Goal: Check status: Check status

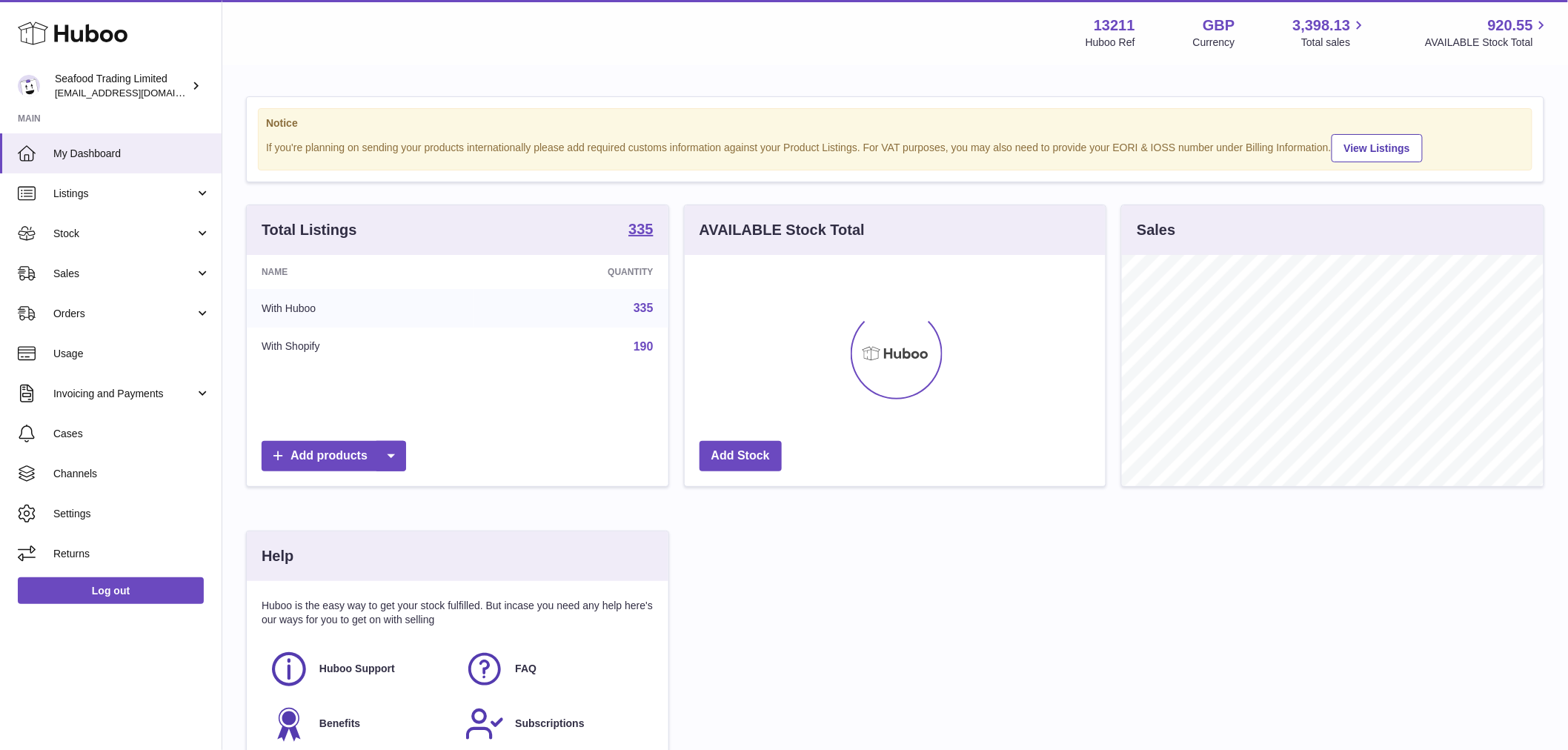
scroll to position [231, 421]
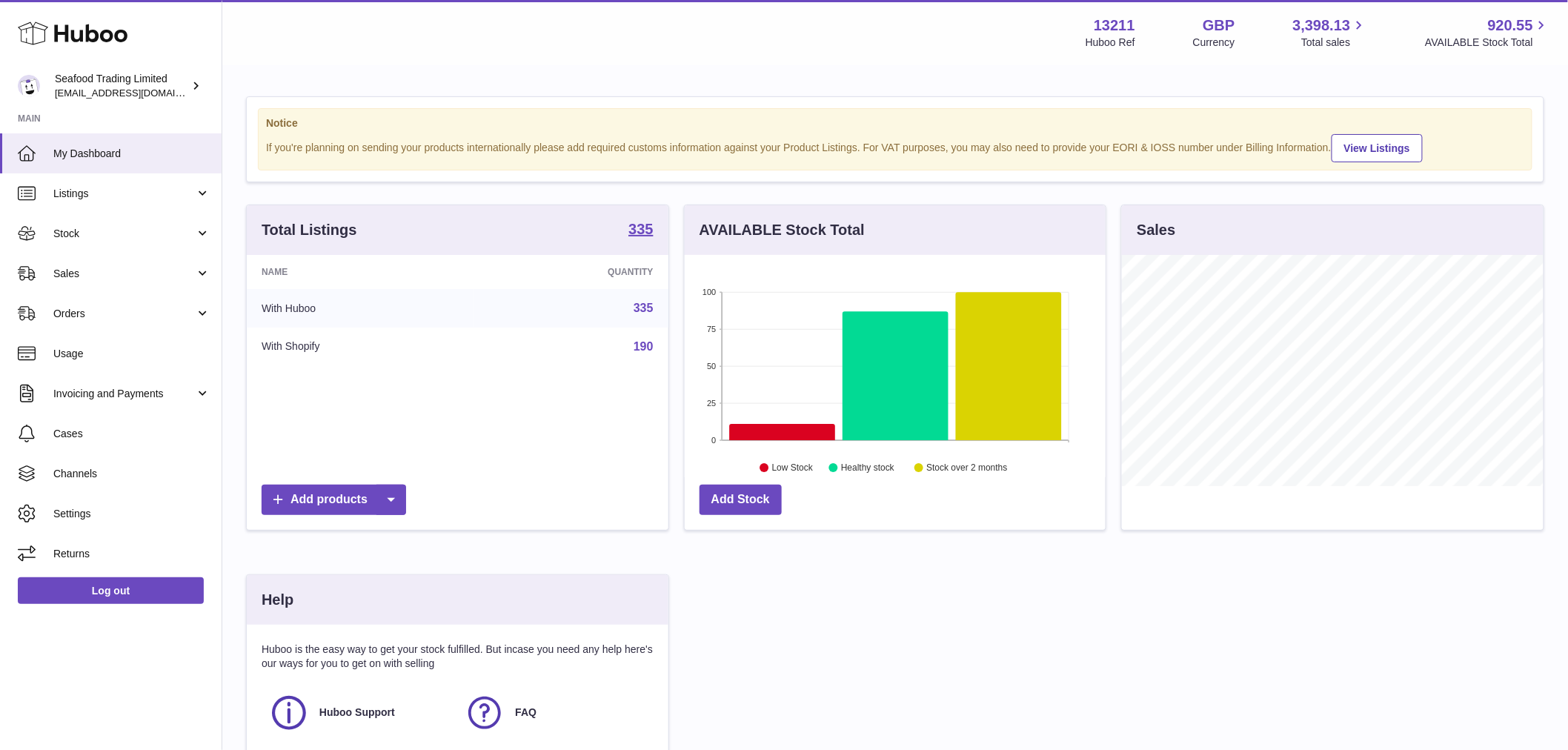
drag, startPoint x: 105, startPoint y: 233, endPoint x: 122, endPoint y: 254, distance: 27.0
click at [105, 233] on span "Stock" at bounding box center [124, 233] width 141 height 14
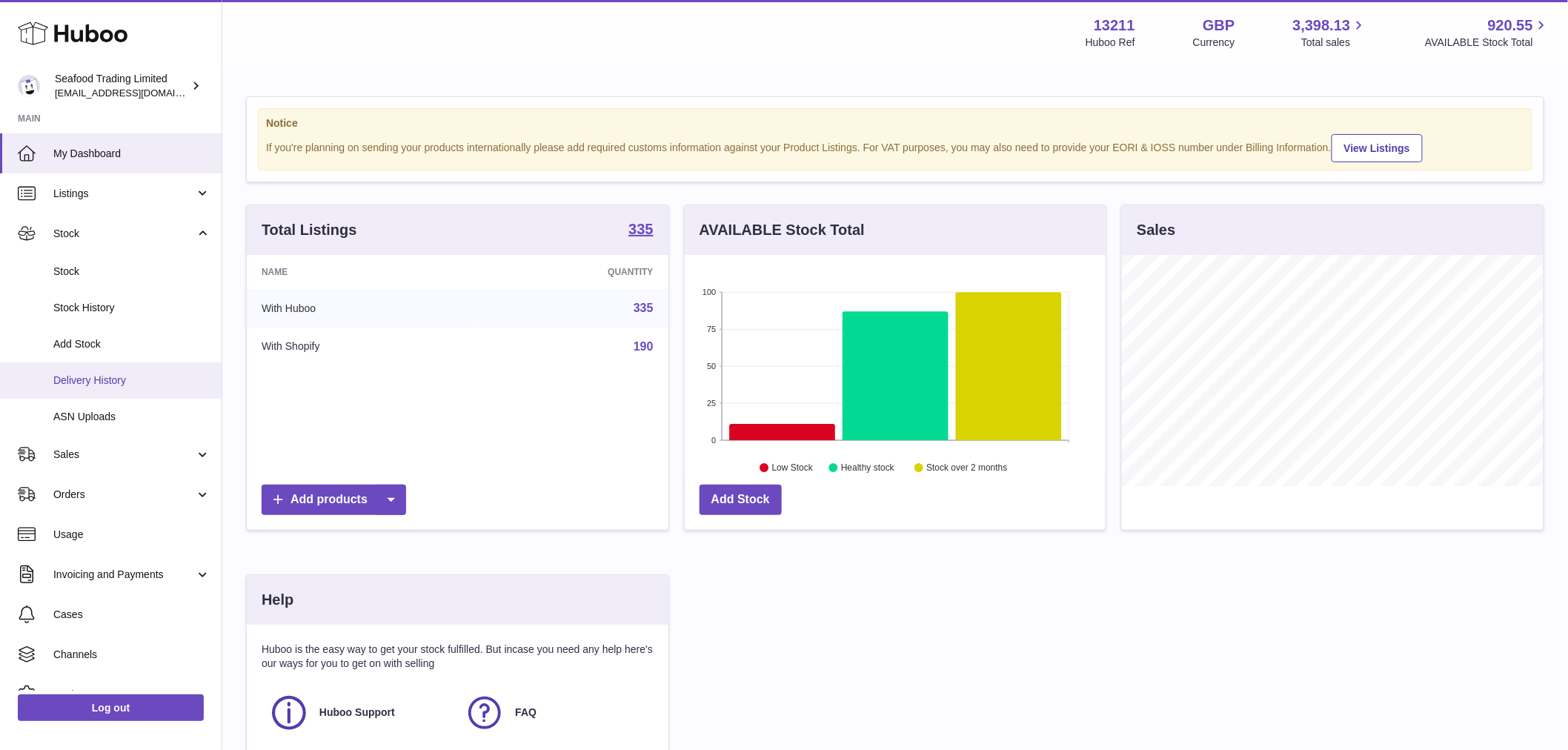
click at [102, 380] on span "Delivery History" at bounding box center [131, 380] width 157 height 14
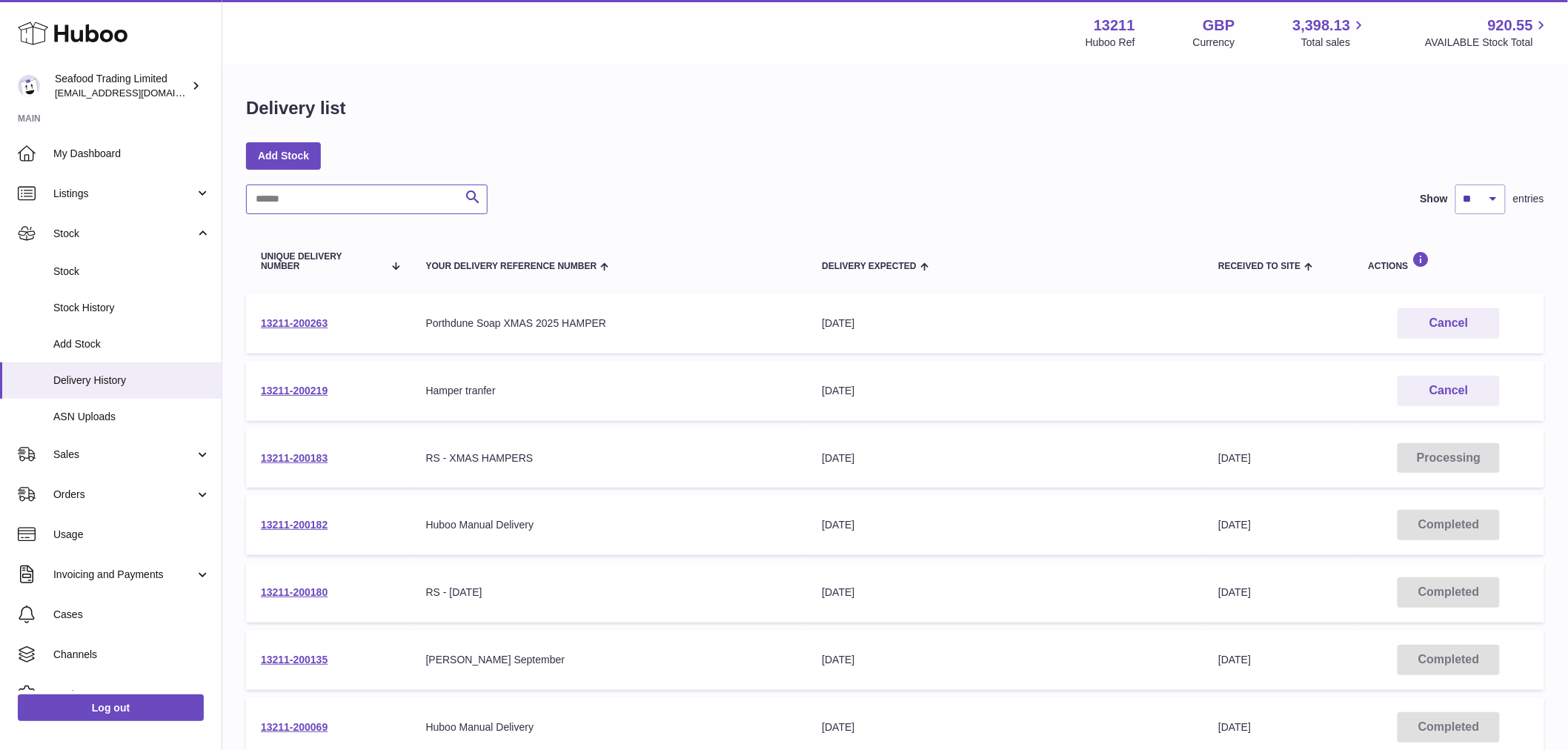
paste input "******"
type input "******"
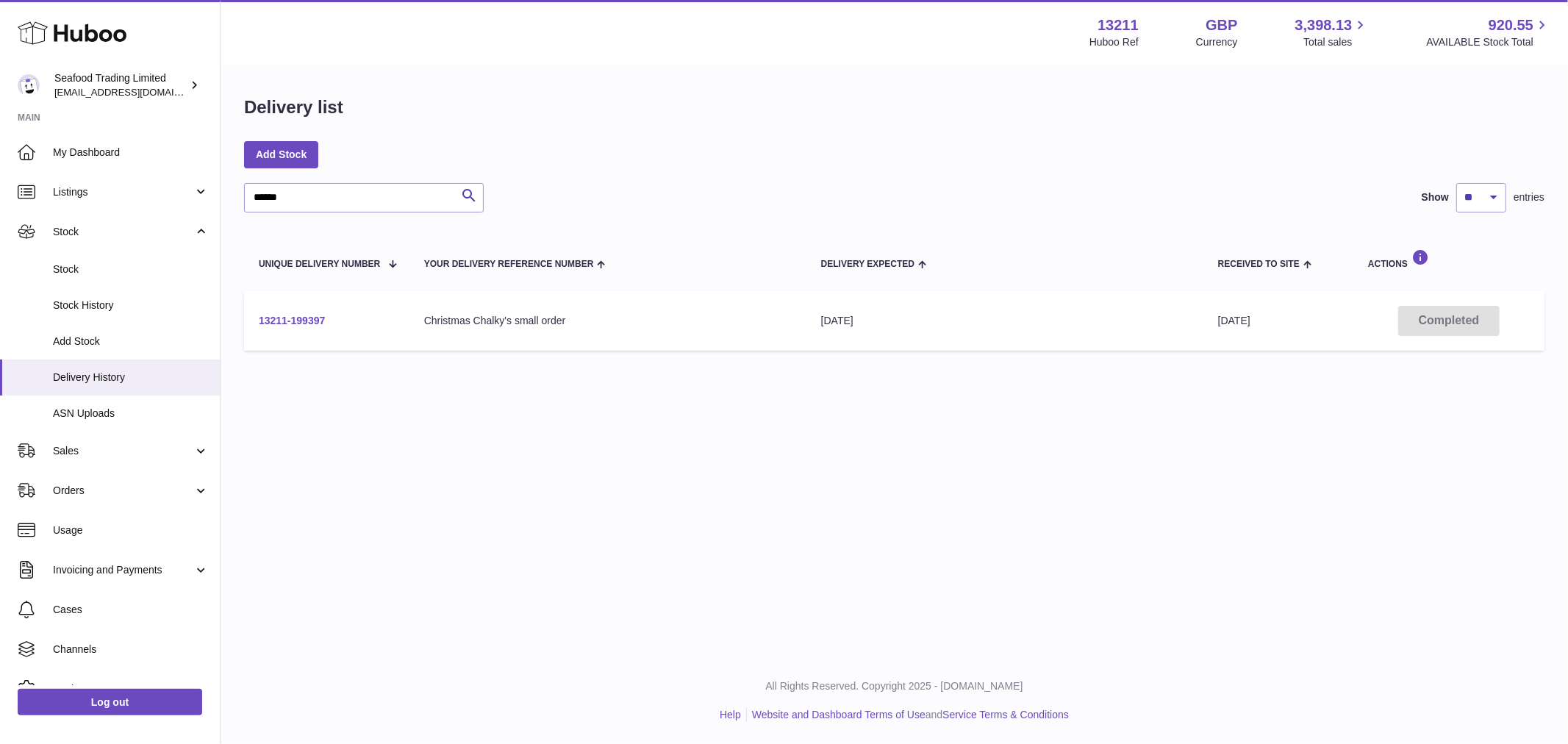
click at [290, 325] on link "13211-199397" at bounding box center [291, 320] width 66 height 12
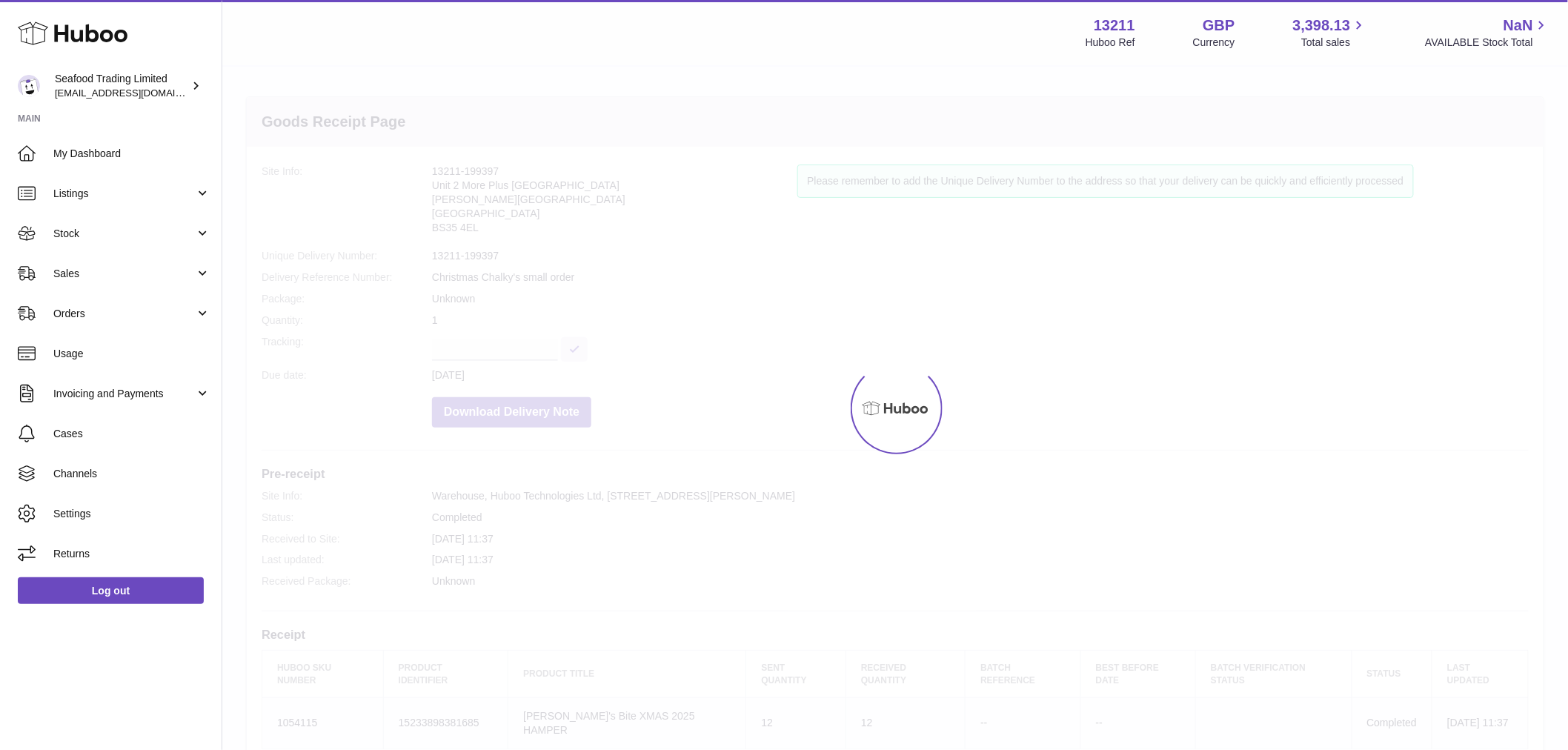
click at [295, 322] on div "Menu Huboo 13211 Huboo Ref GBP Currency 3,398.13 Total sales NaN AVAILABLE Stoc…" at bounding box center [895, 514] width 1346 height 1030
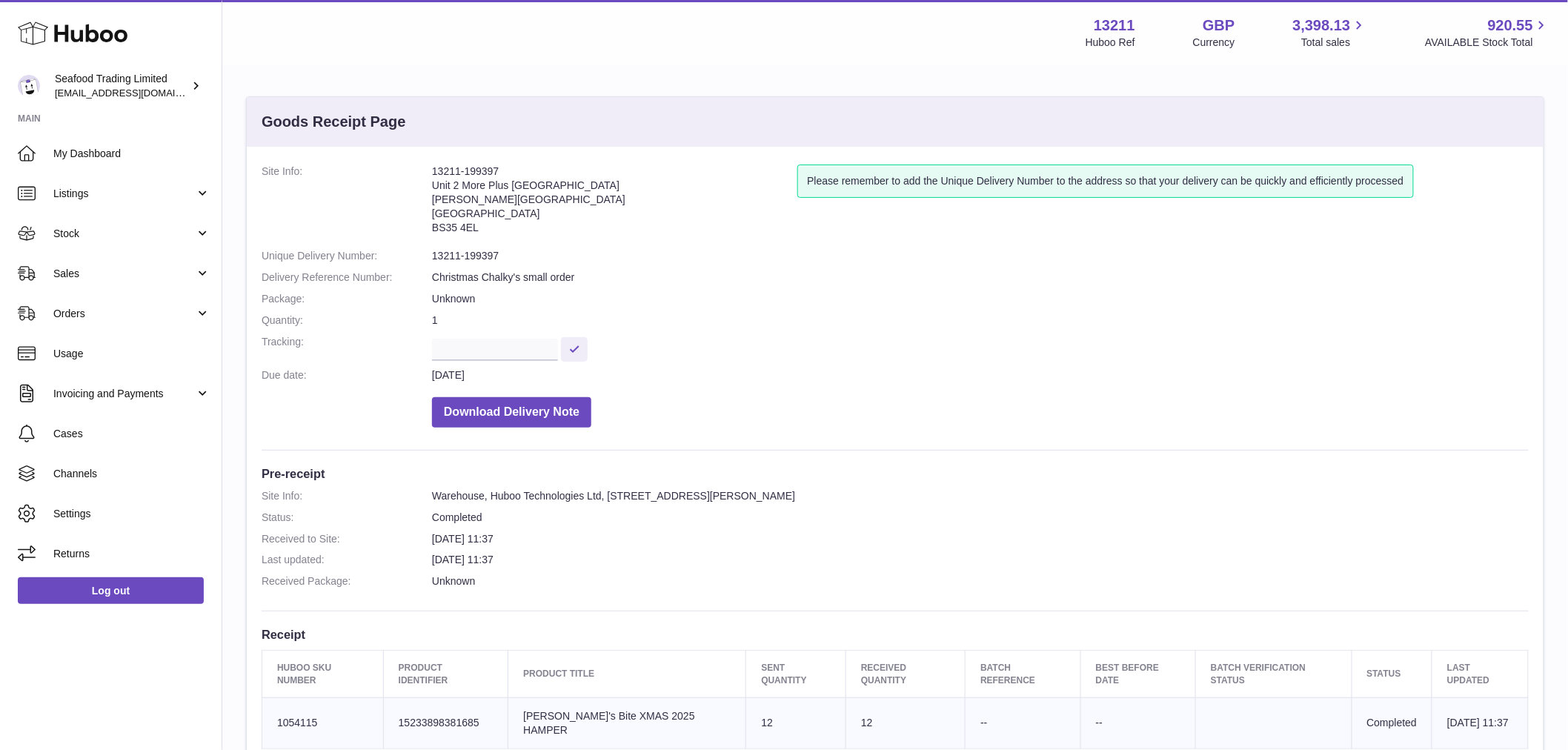
scroll to position [165, 0]
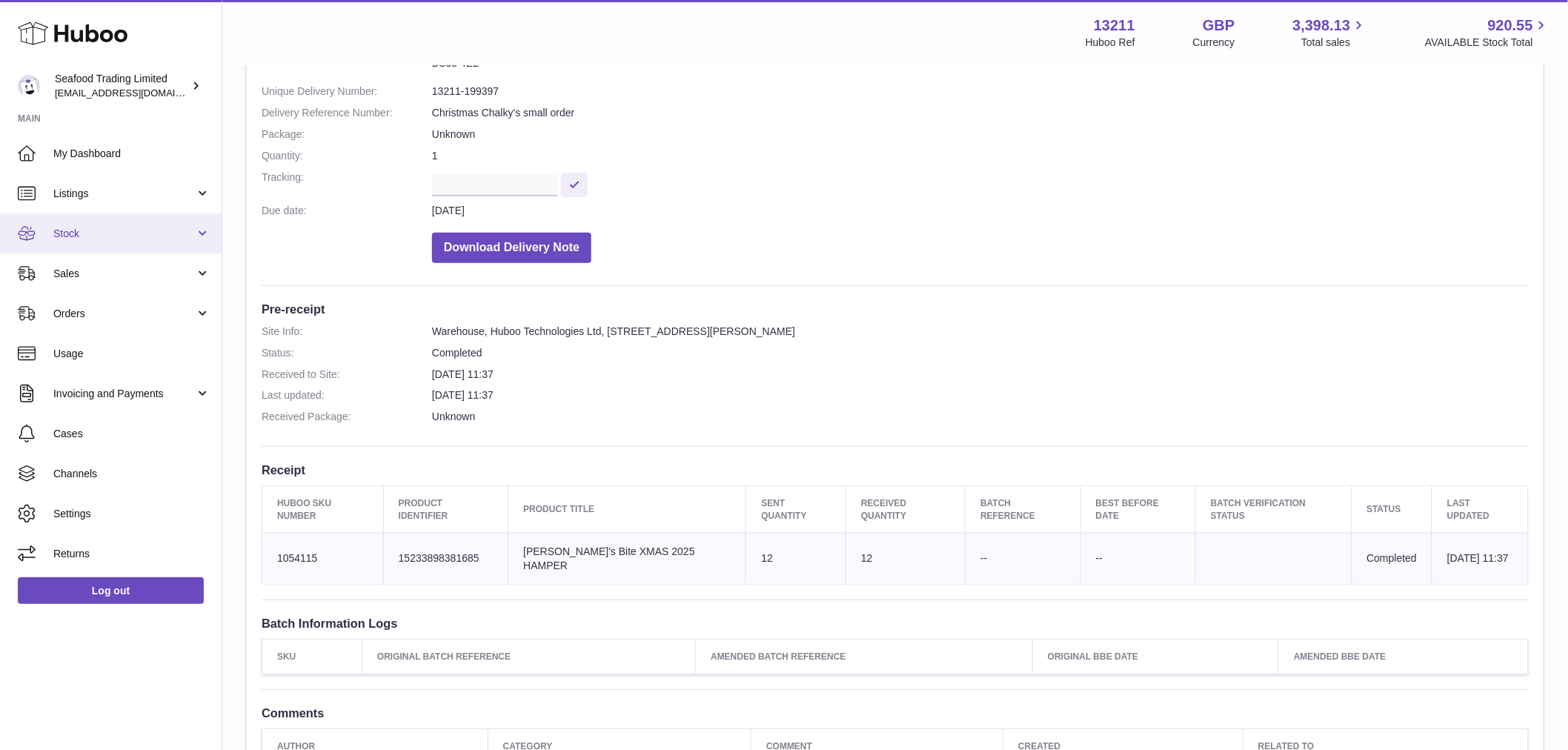
click at [94, 232] on span "Stock" at bounding box center [124, 233] width 141 height 14
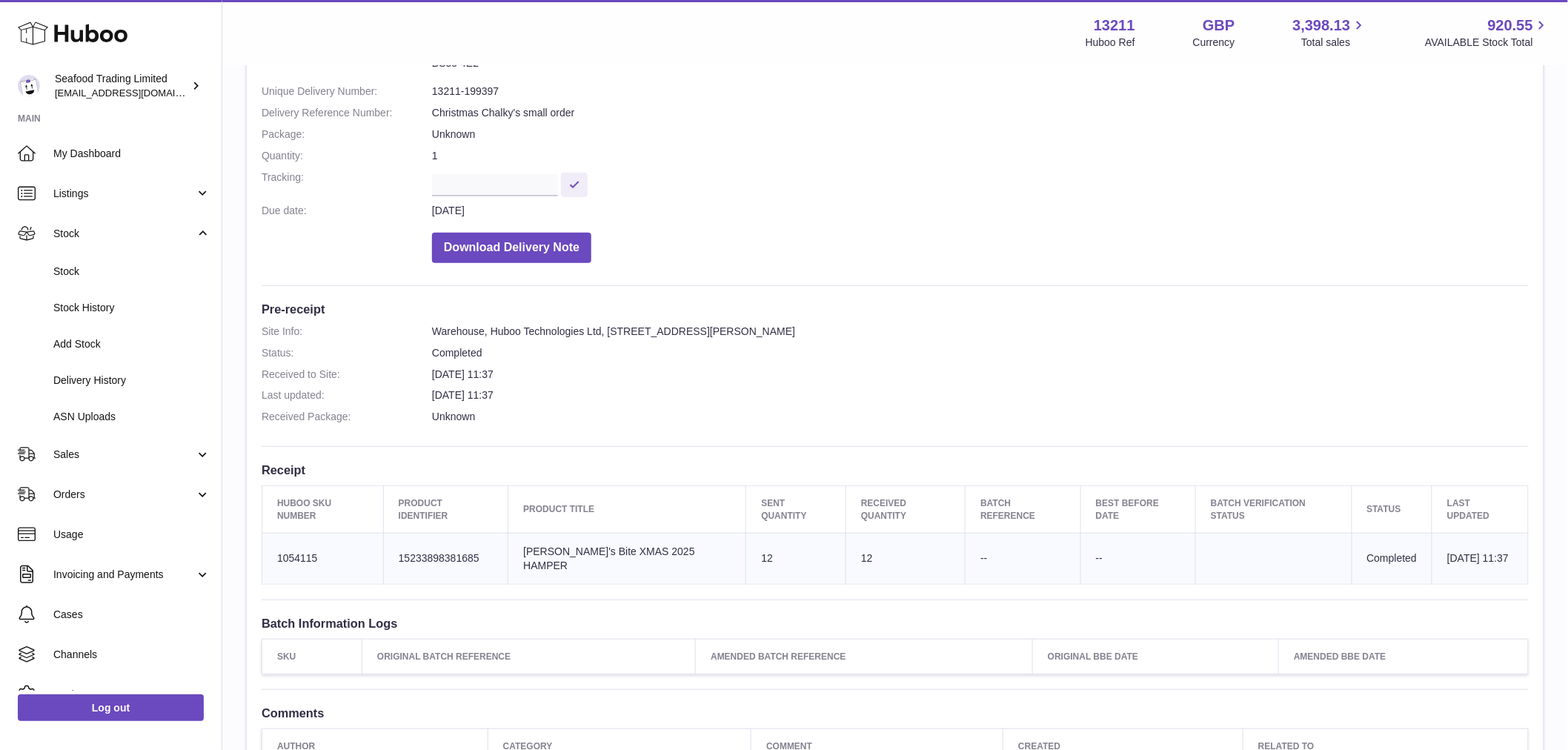
drag, startPoint x: 99, startPoint y: 208, endPoint x: 114, endPoint y: 252, distance: 46.5
click at [99, 207] on link "Listings" at bounding box center [111, 193] width 221 height 40
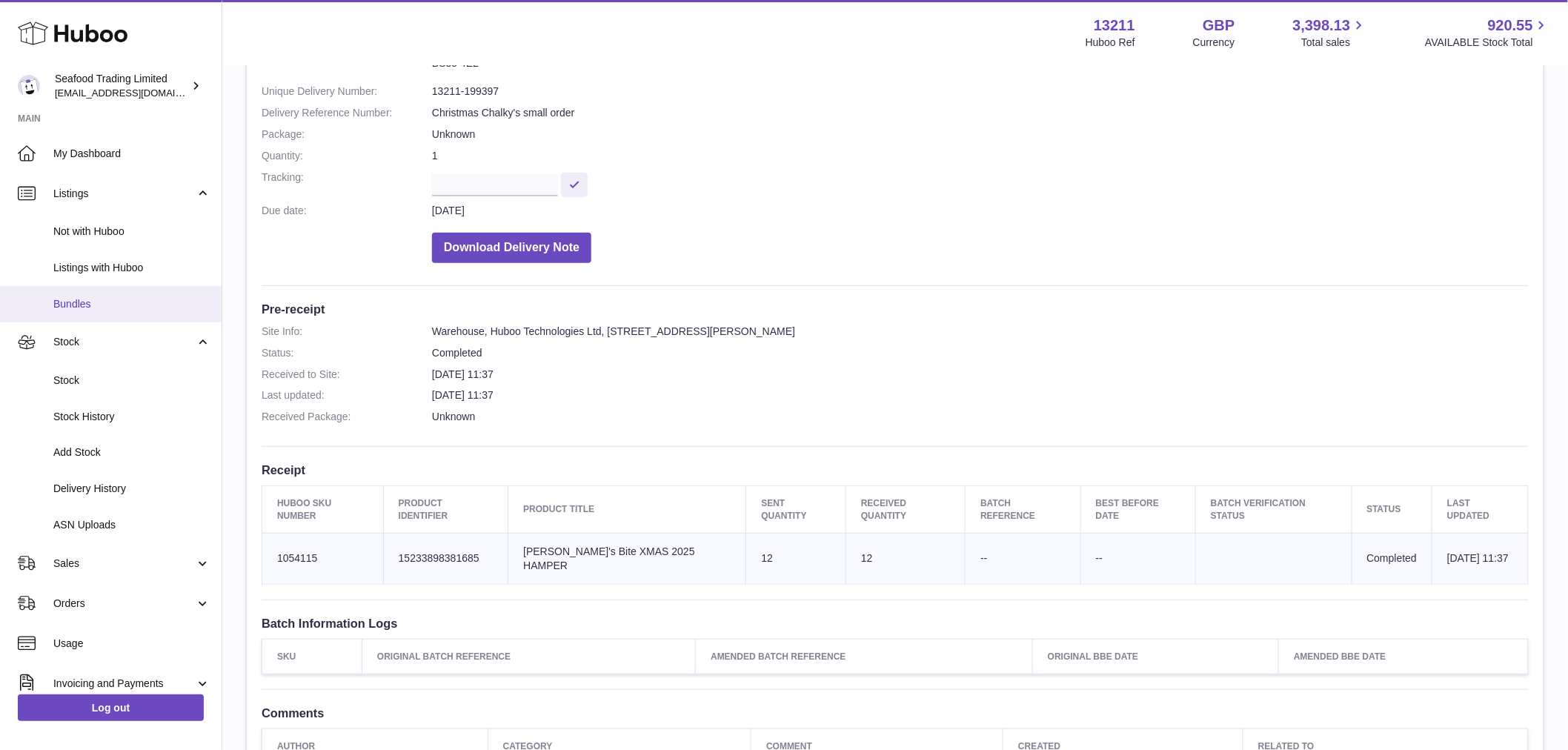
click at [100, 313] on link "Bundles" at bounding box center [111, 305] width 221 height 37
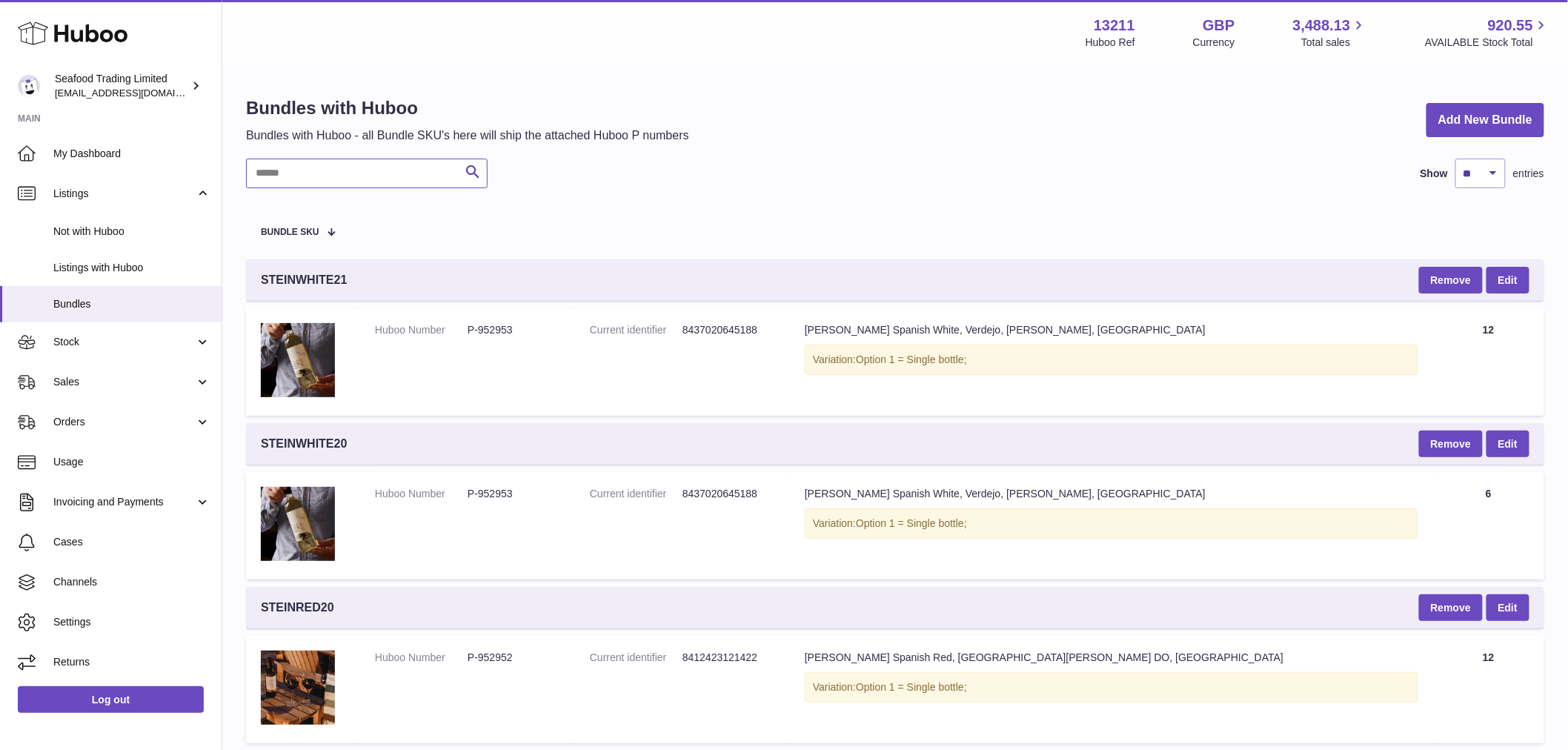
click at [296, 172] on input "text" at bounding box center [367, 174] width 241 height 30
paste input "******"
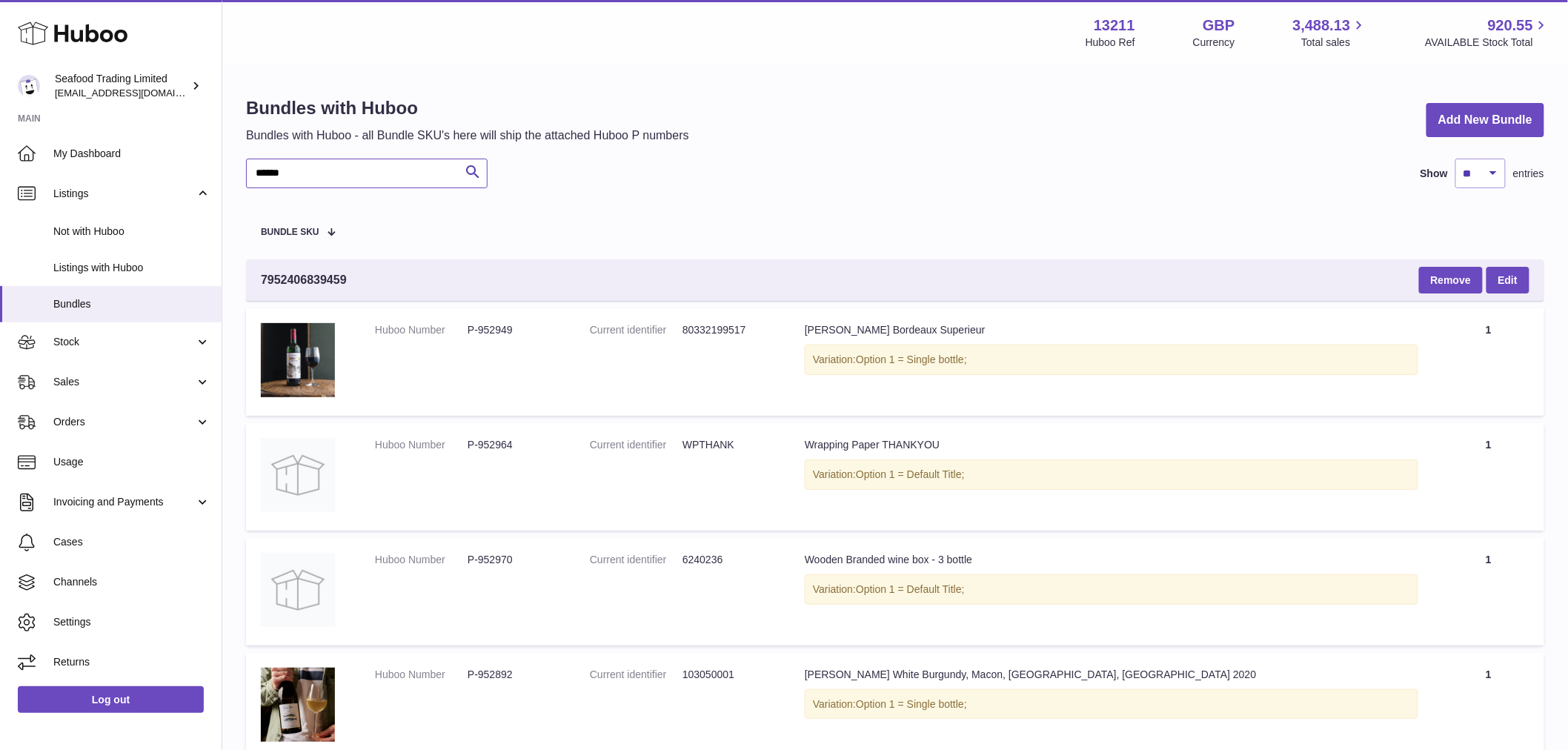
drag, startPoint x: 323, startPoint y: 166, endPoint x: -116, endPoint y: 158, distance: 439.1
click at [0, 158] on html ".st0{fill:#141414;}" at bounding box center [784, 375] width 1568 height 750
paste input "text"
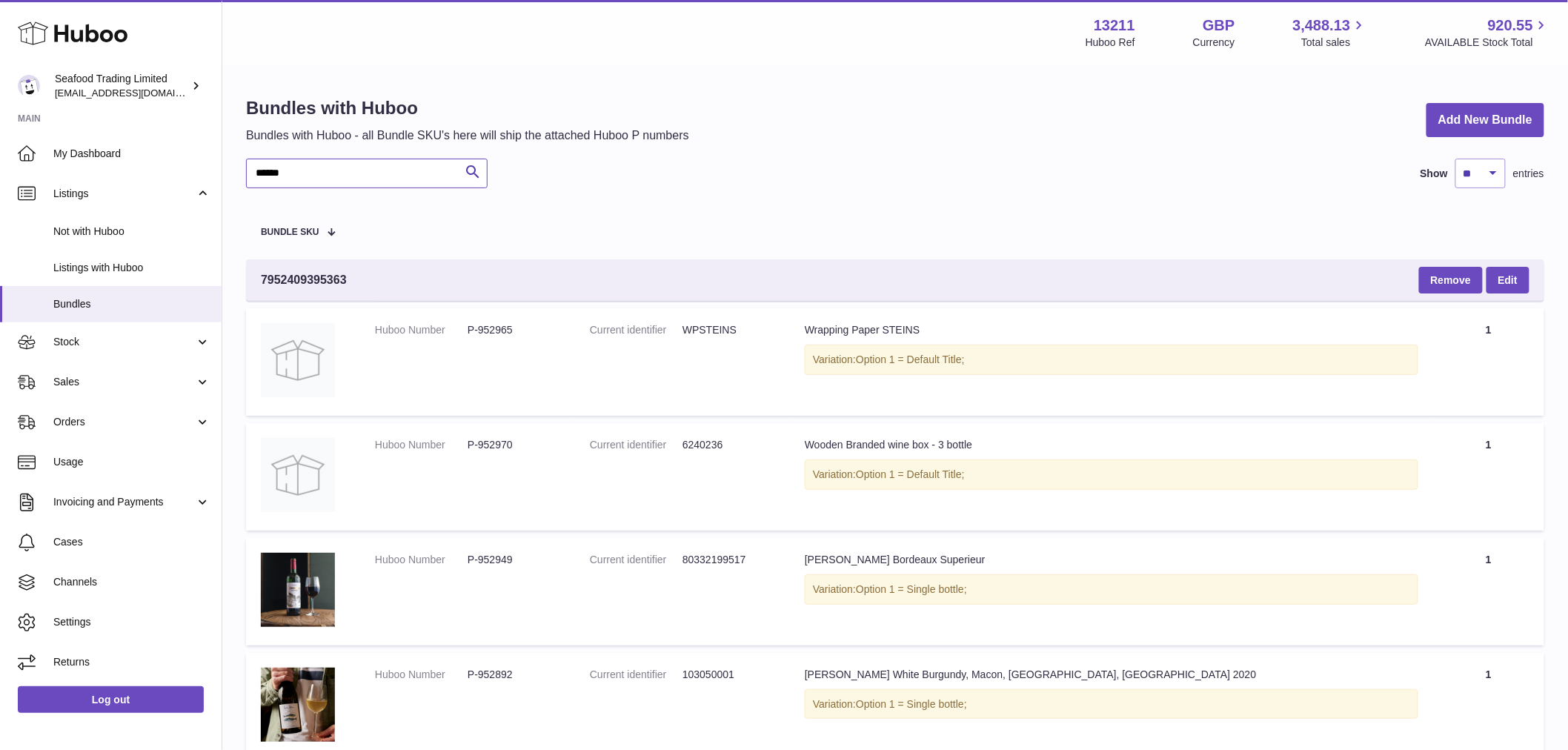
drag, startPoint x: 310, startPoint y: 169, endPoint x: -261, endPoint y: 118, distance: 573.3
click at [0, 118] on html ".st0{fill:#141414;}" at bounding box center [784, 375] width 1568 height 750
paste input "text"
drag, startPoint x: 330, startPoint y: 167, endPoint x: -84, endPoint y: 152, distance: 414.3
click at [0, 152] on html ".st0{fill:#141414;}" at bounding box center [784, 375] width 1568 height 750
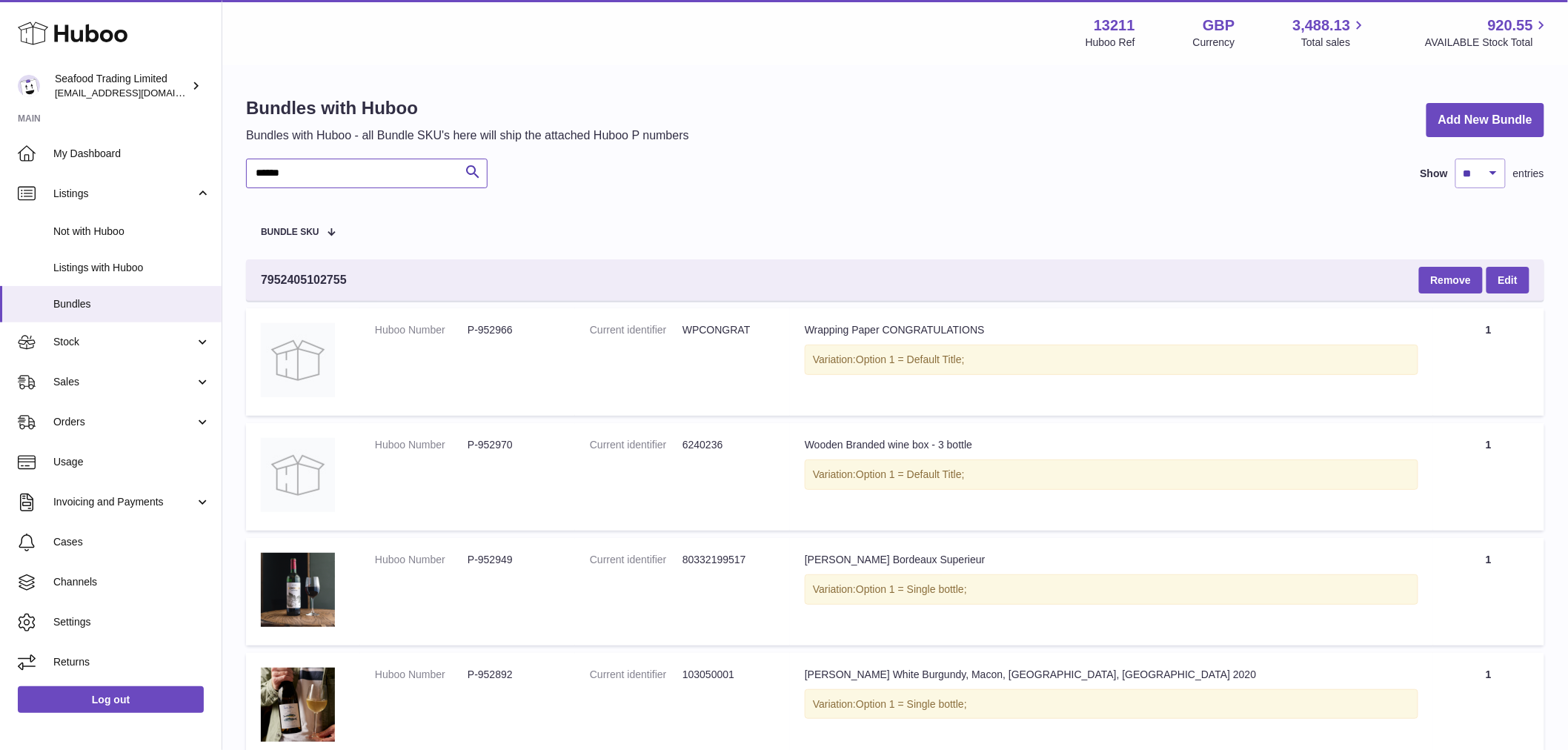
paste input "text"
drag, startPoint x: 345, startPoint y: 171, endPoint x: -66, endPoint y: 165, distance: 411.0
click at [0, 165] on html ".st0{fill:#141414;}" at bounding box center [784, 375] width 1568 height 750
paste input "*"
type input "*******"
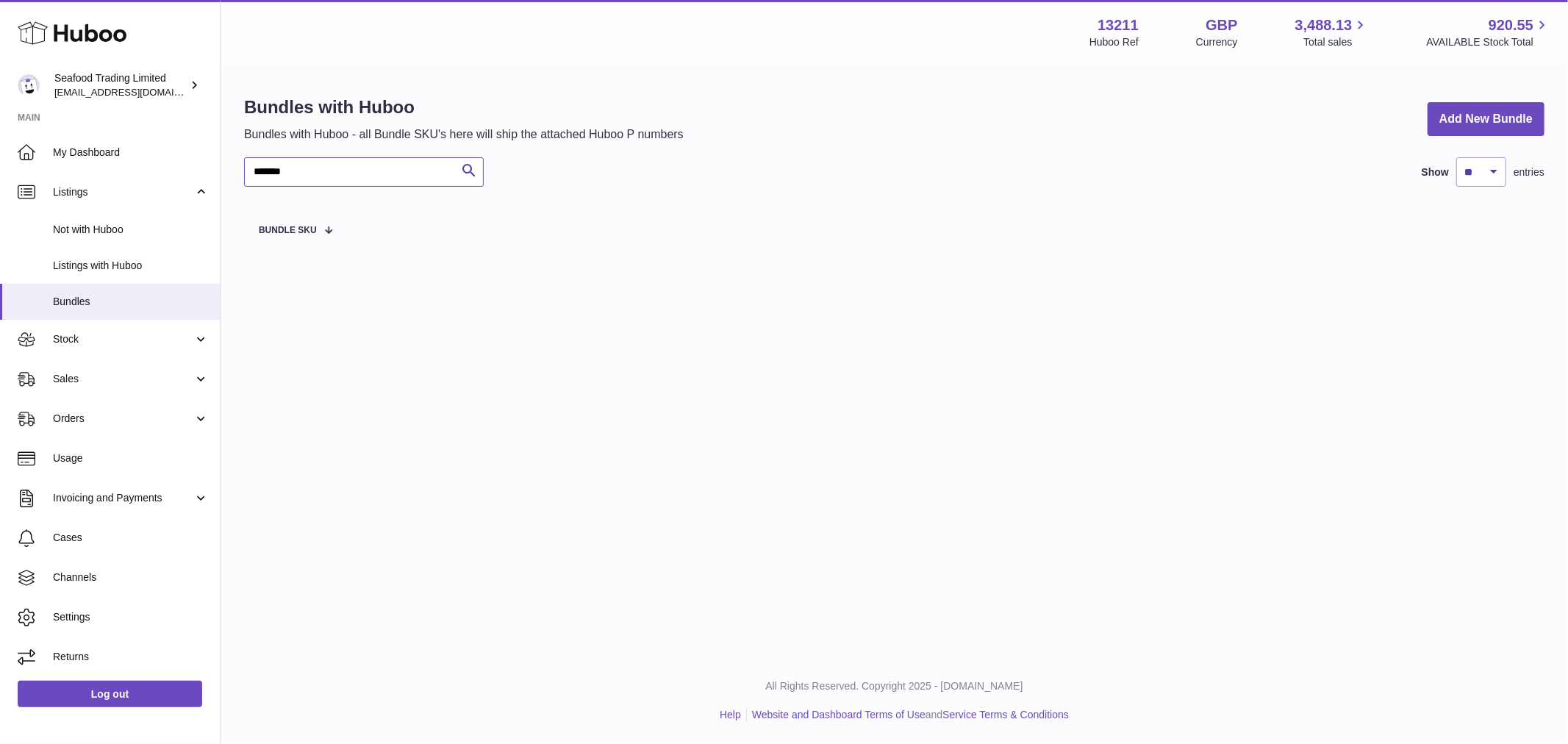
click at [278, 179] on input "*******" at bounding box center [364, 173] width 239 height 30
click at [278, 178] on input "*******" at bounding box center [364, 173] width 239 height 30
click at [277, 171] on input "*******" at bounding box center [364, 173] width 239 height 30
click at [99, 357] on link "Stock" at bounding box center [110, 339] width 220 height 40
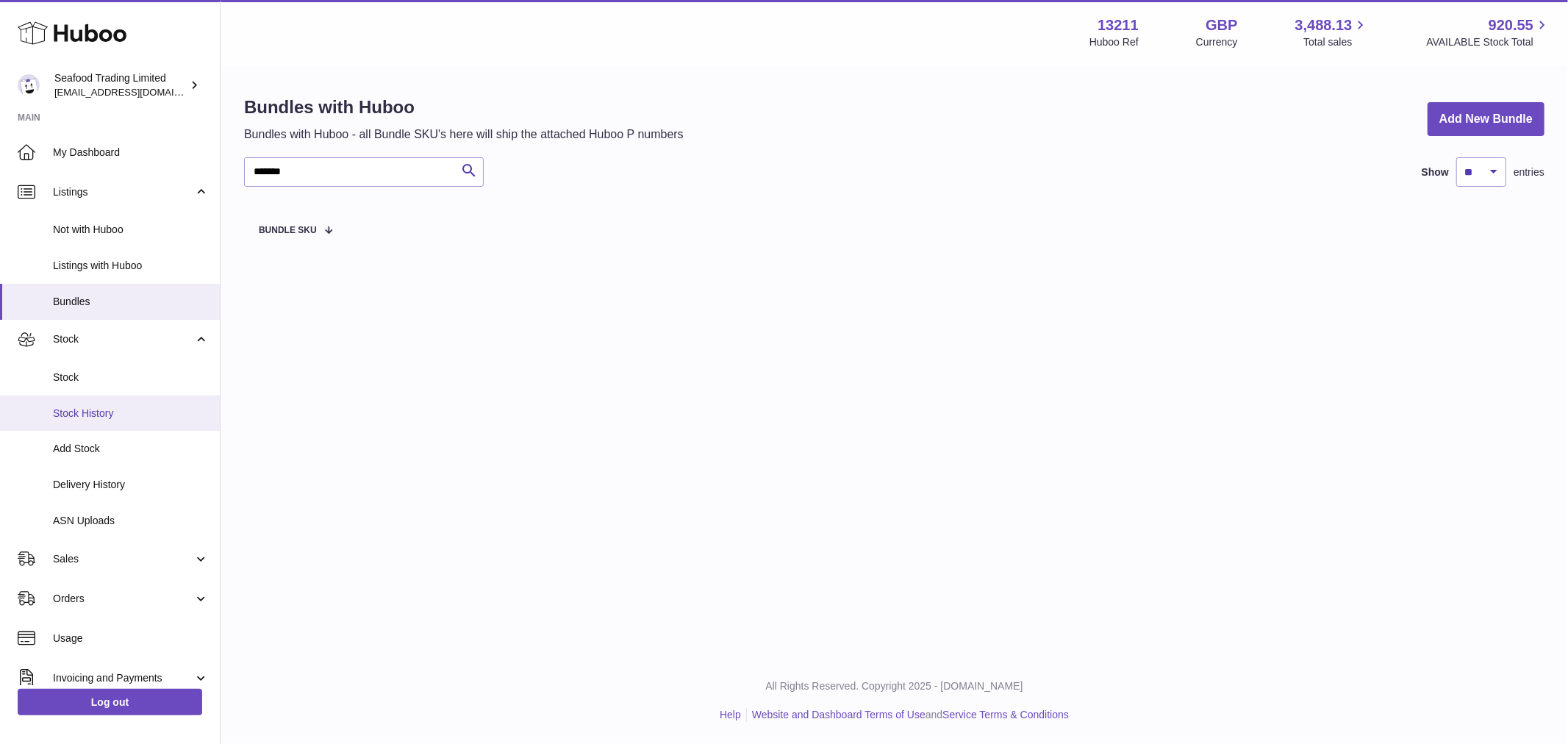
click at [85, 415] on span "Stock History" at bounding box center [130, 413] width 156 height 14
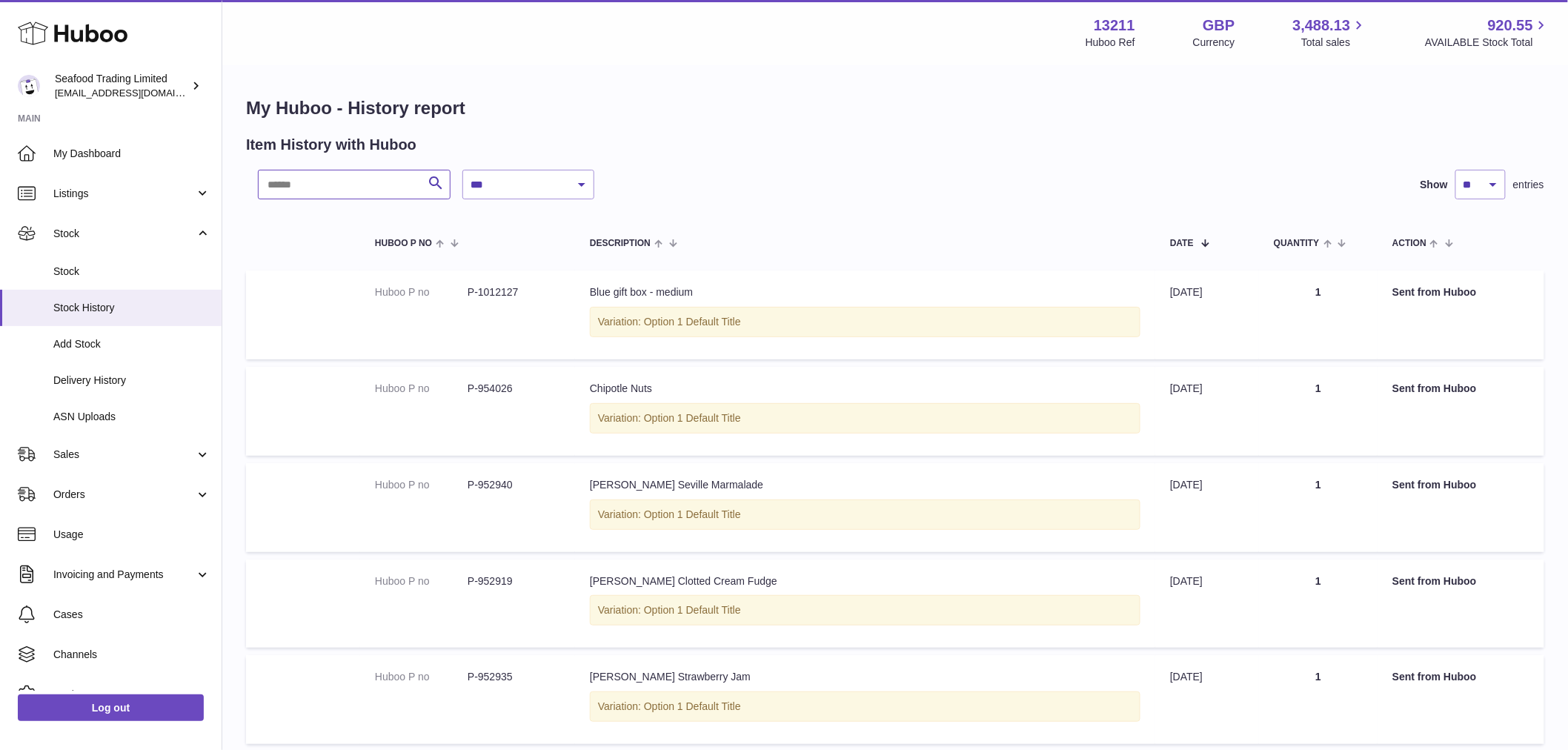
drag, startPoint x: 347, startPoint y: 165, endPoint x: 278, endPoint y: 183, distance: 71.3
click at [278, 183] on input "text" at bounding box center [355, 185] width 193 height 30
paste input "*******"
type input "*******"
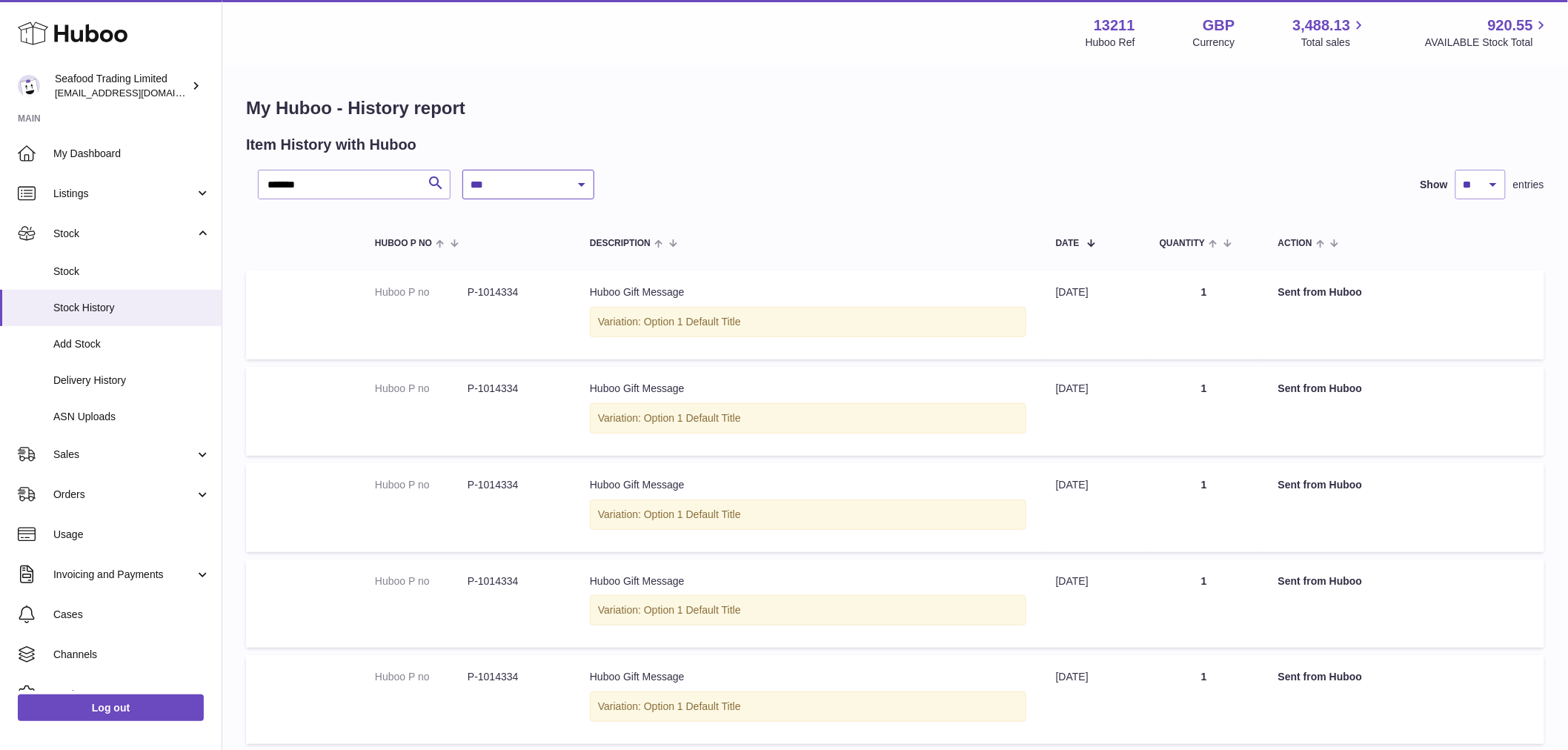
click at [541, 194] on select "**********" at bounding box center [528, 185] width 131 height 30
select select "*"
click at [463, 170] on select "**********" at bounding box center [528, 185] width 131 height 30
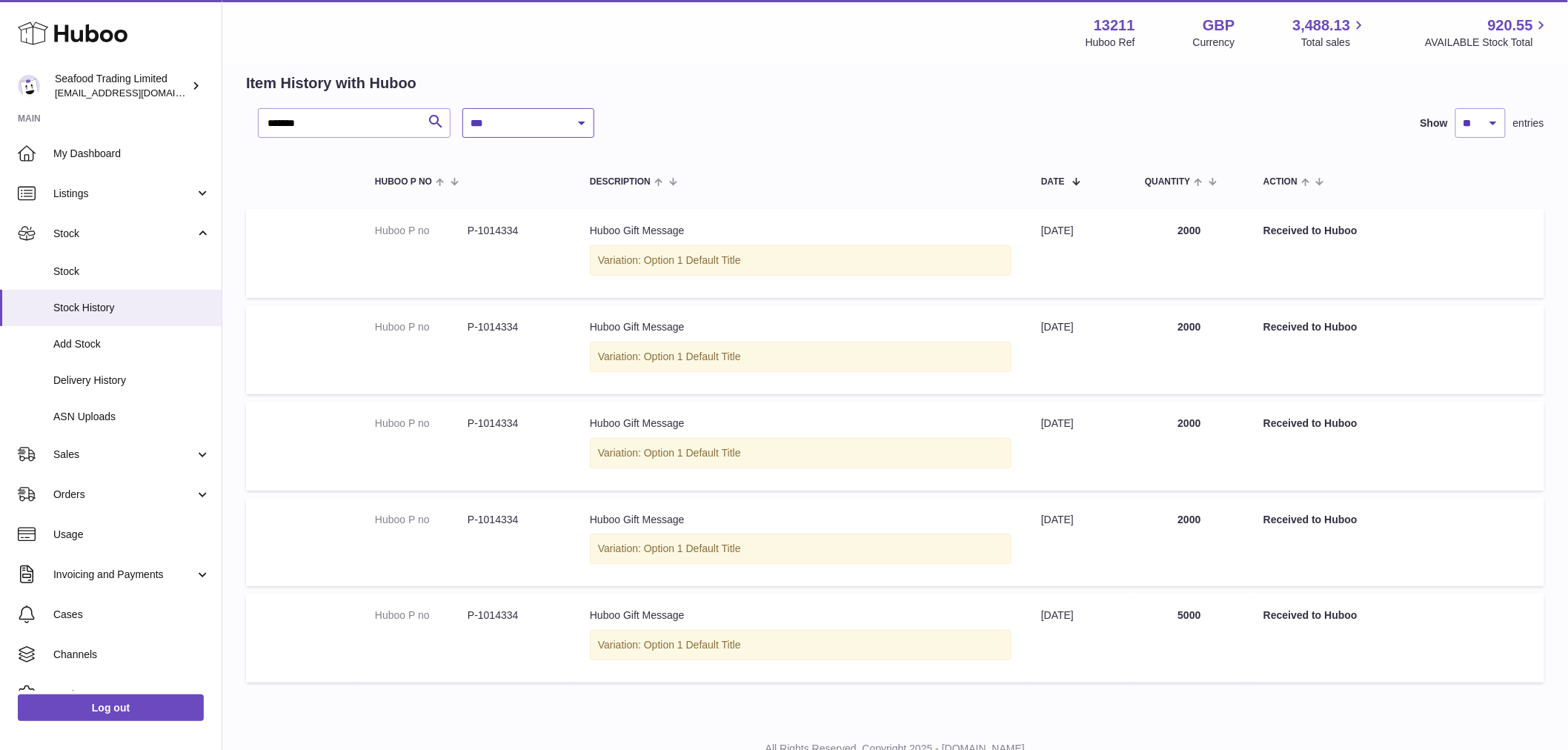
scroll to position [119, 0]
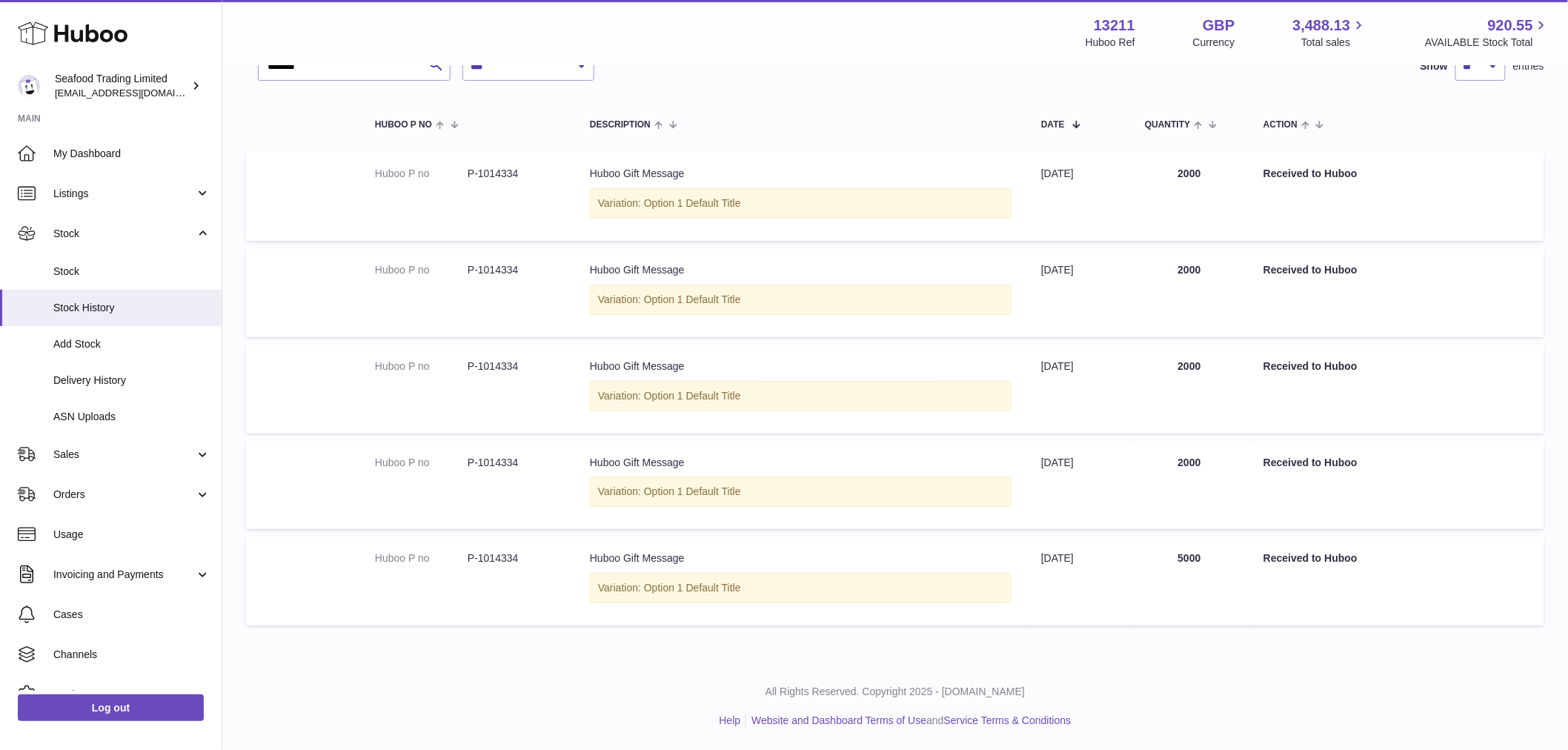
click at [1084, 559] on td "Date [DATE]" at bounding box center [1078, 581] width 104 height 89
click at [1084, 559] on td "Date 16th Oct 2024" at bounding box center [1078, 581] width 104 height 89
click at [1068, 472] on td "Date 1st Feb 2025" at bounding box center [1078, 485] width 104 height 89
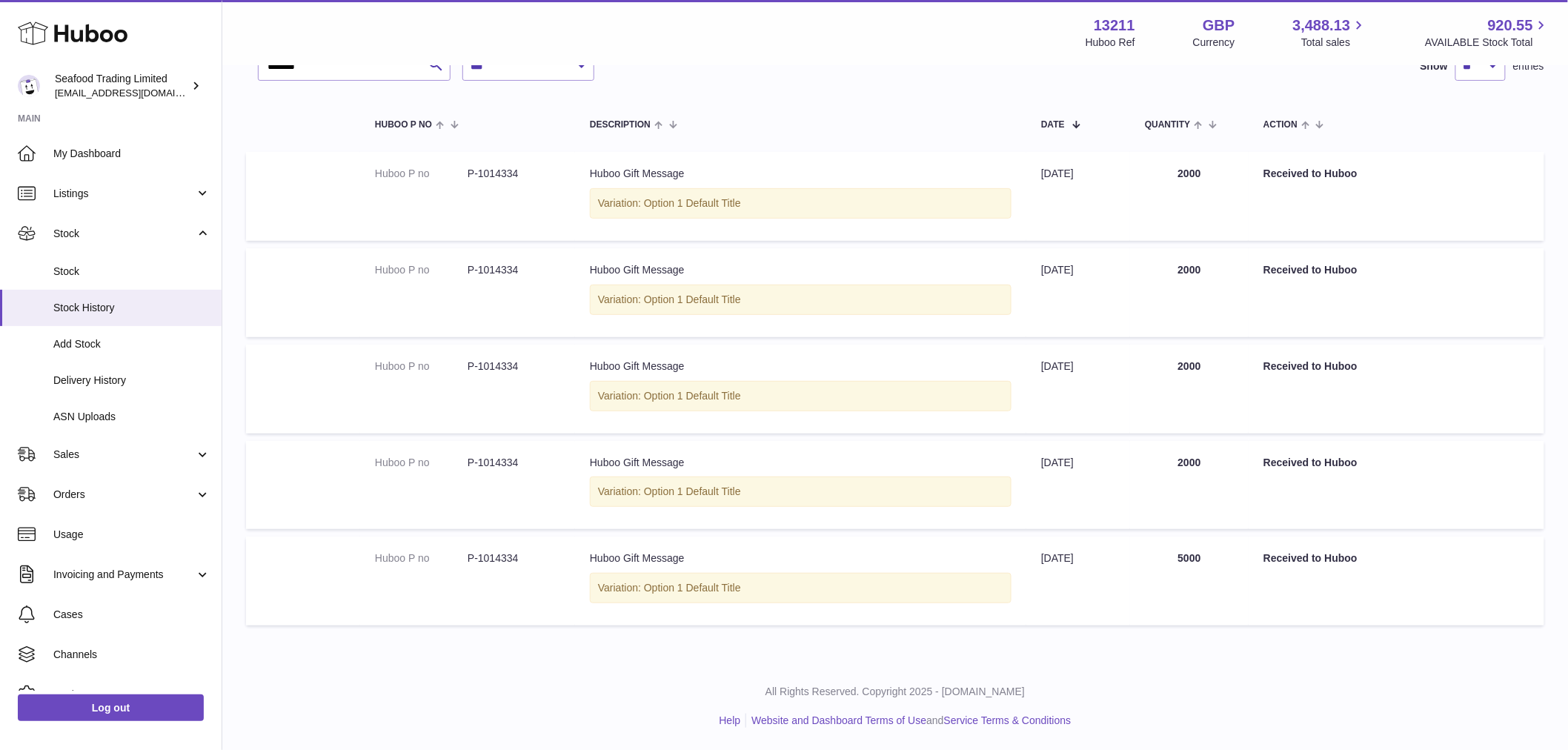
click at [1068, 472] on td "Date 1st Feb 2025" at bounding box center [1078, 485] width 104 height 89
click at [1103, 567] on td "Date 16th Oct 2024" at bounding box center [1078, 581] width 104 height 89
click at [1101, 566] on td "Date 16th Oct 2024" at bounding box center [1078, 581] width 104 height 89
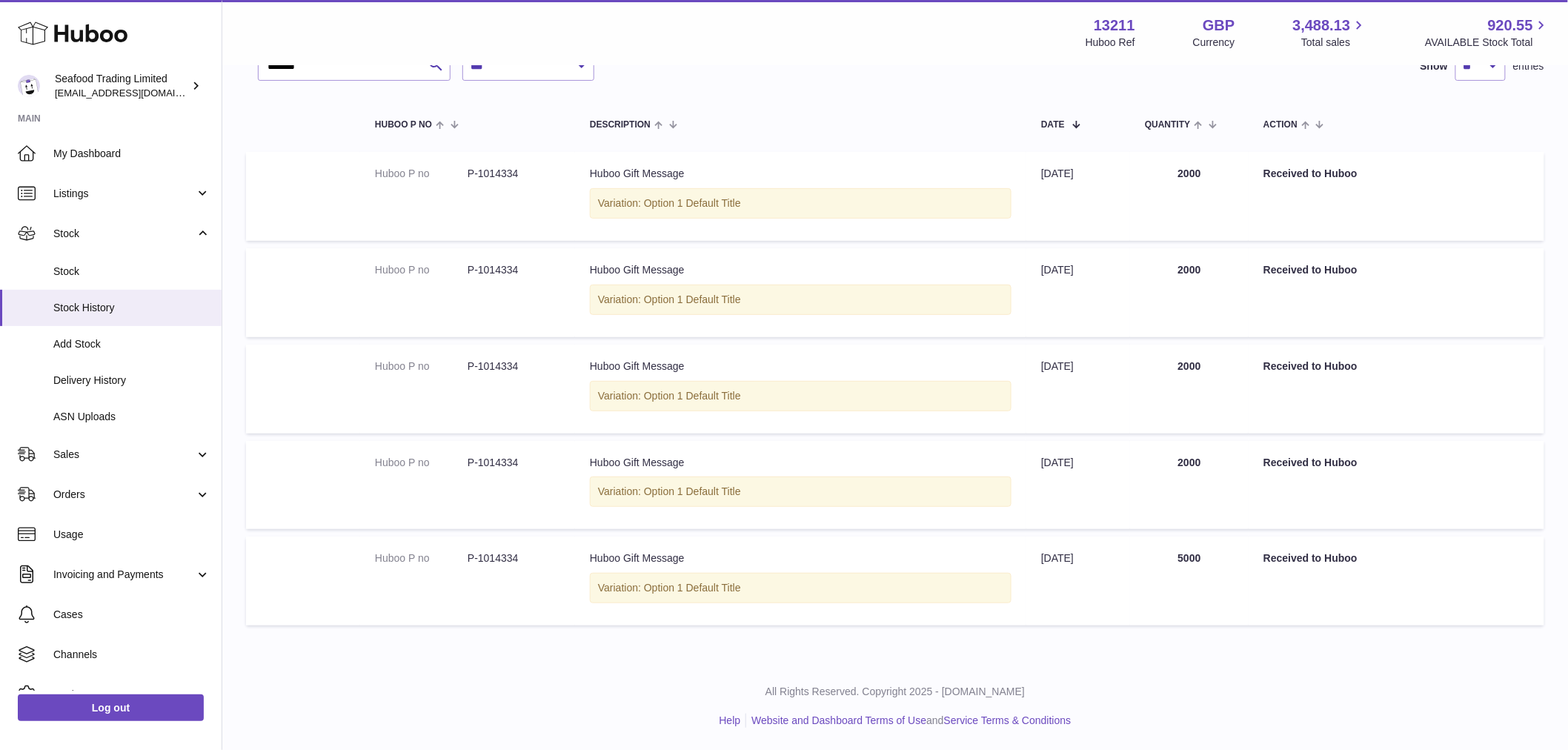
click at [1101, 566] on td "Date 16th Oct 2024" at bounding box center [1078, 581] width 104 height 89
click at [1087, 469] on td "Date 1st Feb 2025" at bounding box center [1078, 485] width 104 height 89
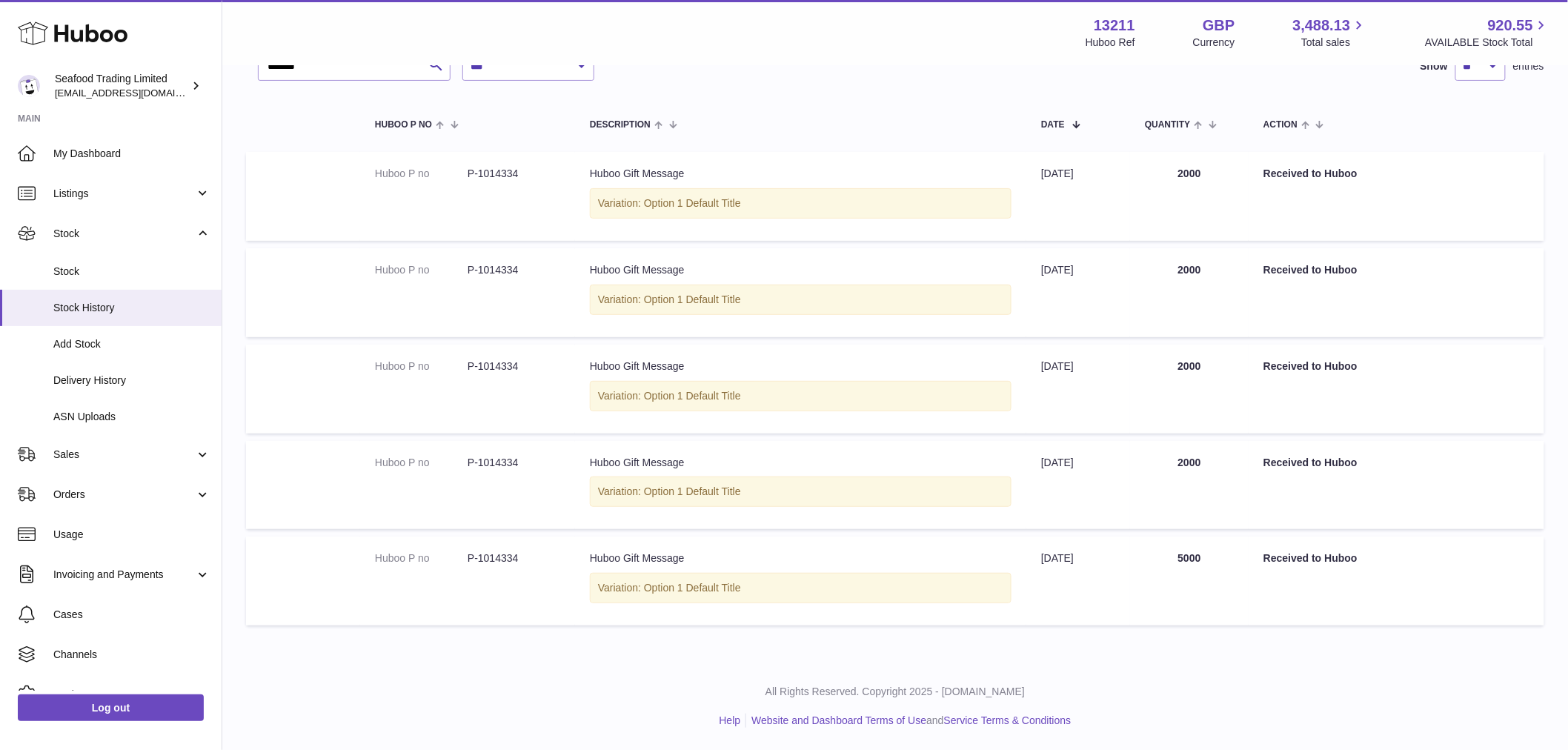
drag, startPoint x: 1141, startPoint y: 26, endPoint x: 1064, endPoint y: 23, distance: 77.1
click at [1064, 23] on div "Menu Huboo 13211 Huboo Ref GBP Currency 3,488.13 Total sales 920.55 AVAILABLE S…" at bounding box center [895, 32] width 1310 height 34
click at [1085, 20] on div "13211 Huboo Ref" at bounding box center [1110, 32] width 50 height 34
click at [1091, 20] on div "13211 Huboo Ref" at bounding box center [1110, 32] width 50 height 34
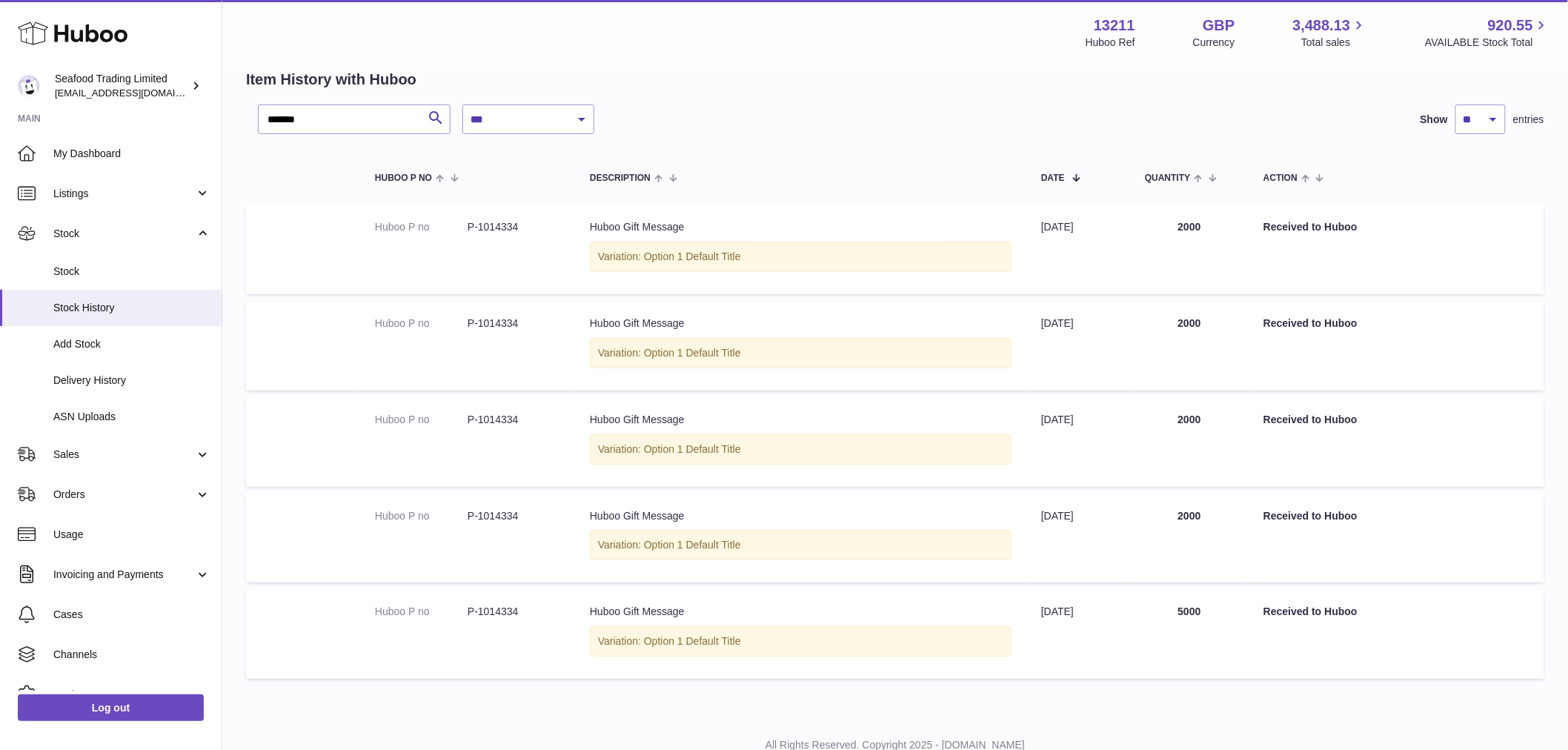
scroll to position [37, 0]
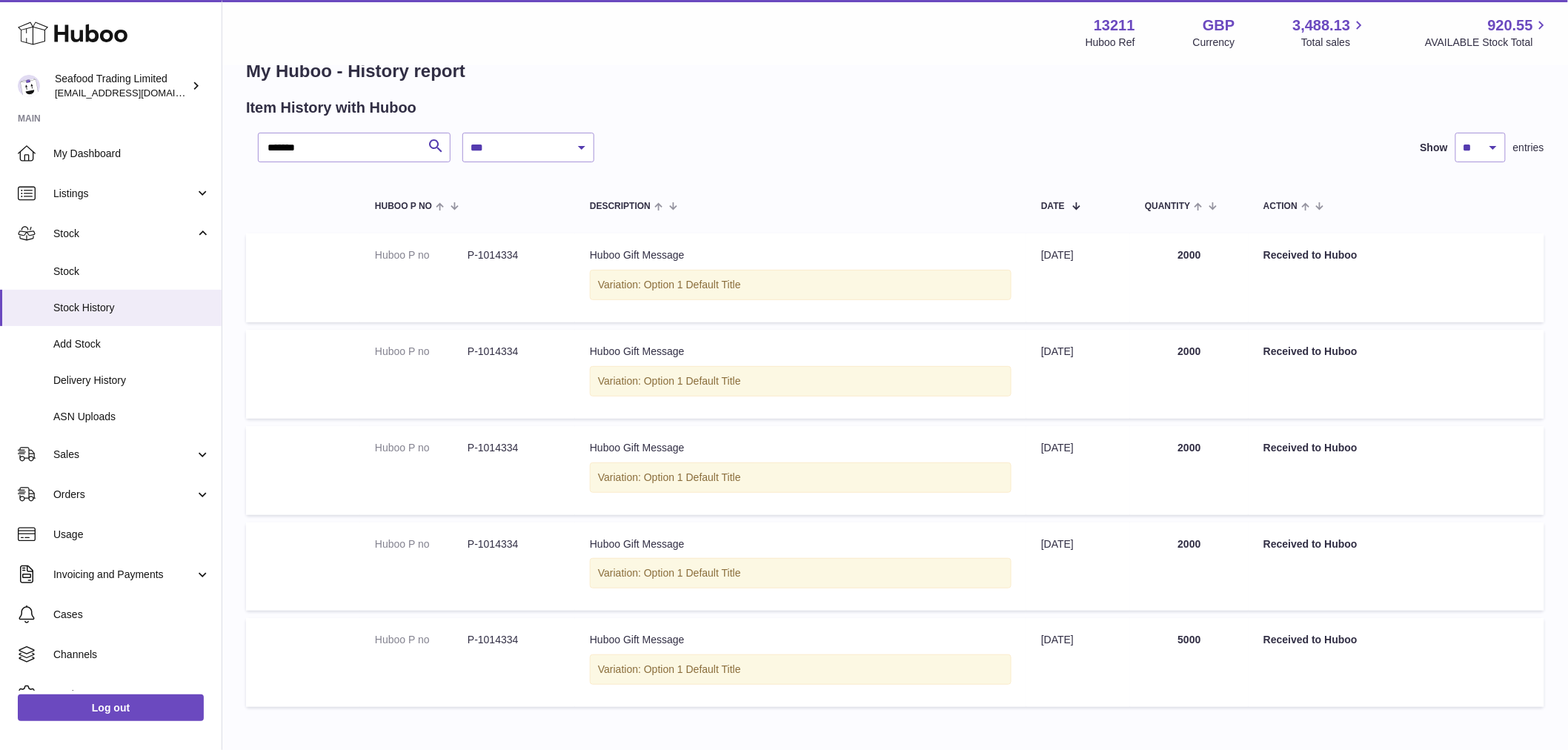
click at [485, 257] on dd "P-1014334" at bounding box center [514, 255] width 92 height 14
copy dd "1014334"
drag, startPoint x: 86, startPoint y: 193, endPoint x: 118, endPoint y: 196, distance: 32.1
click at [87, 194] on span "Listings" at bounding box center [124, 193] width 141 height 14
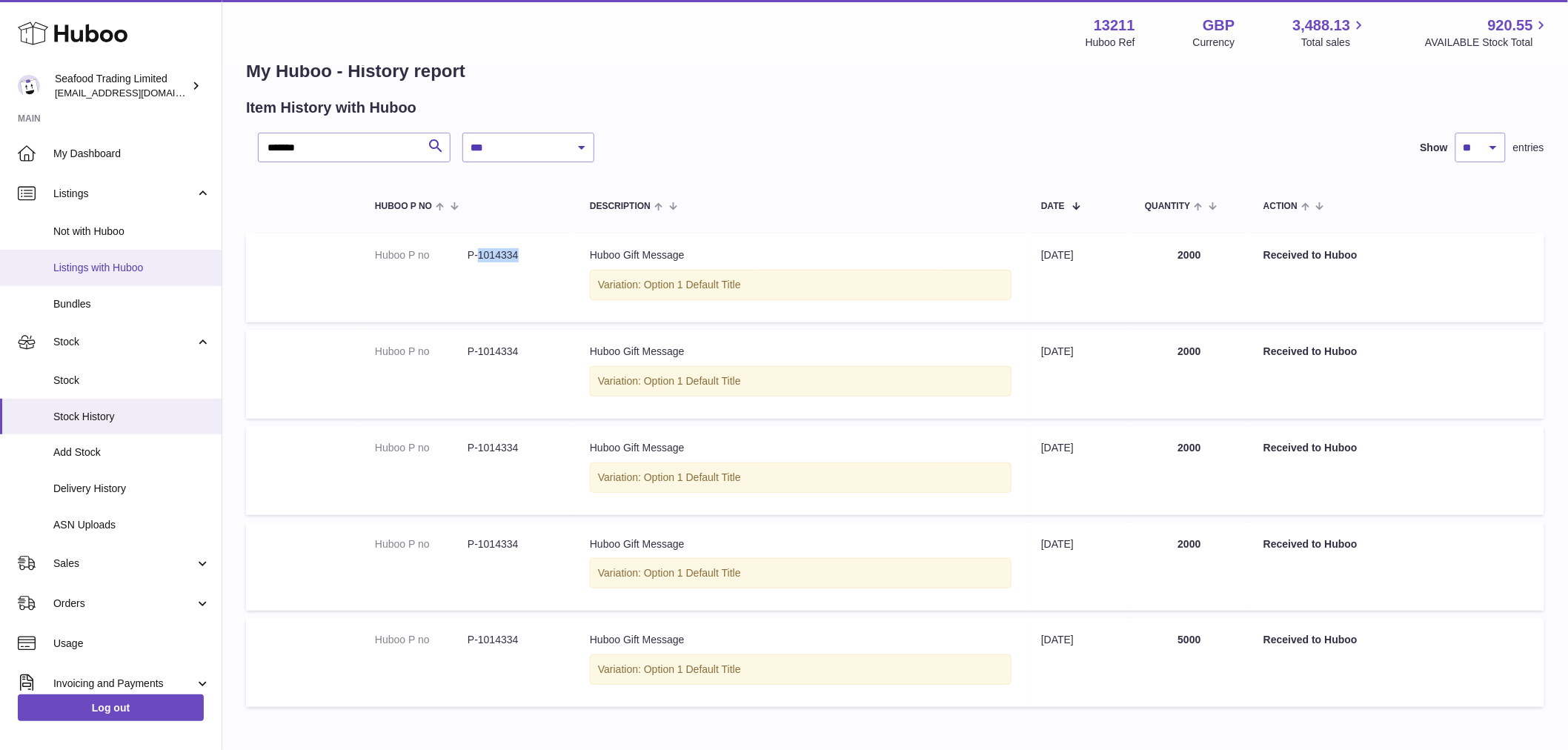
click at [122, 276] on link "Listings with Huboo" at bounding box center [111, 268] width 221 height 37
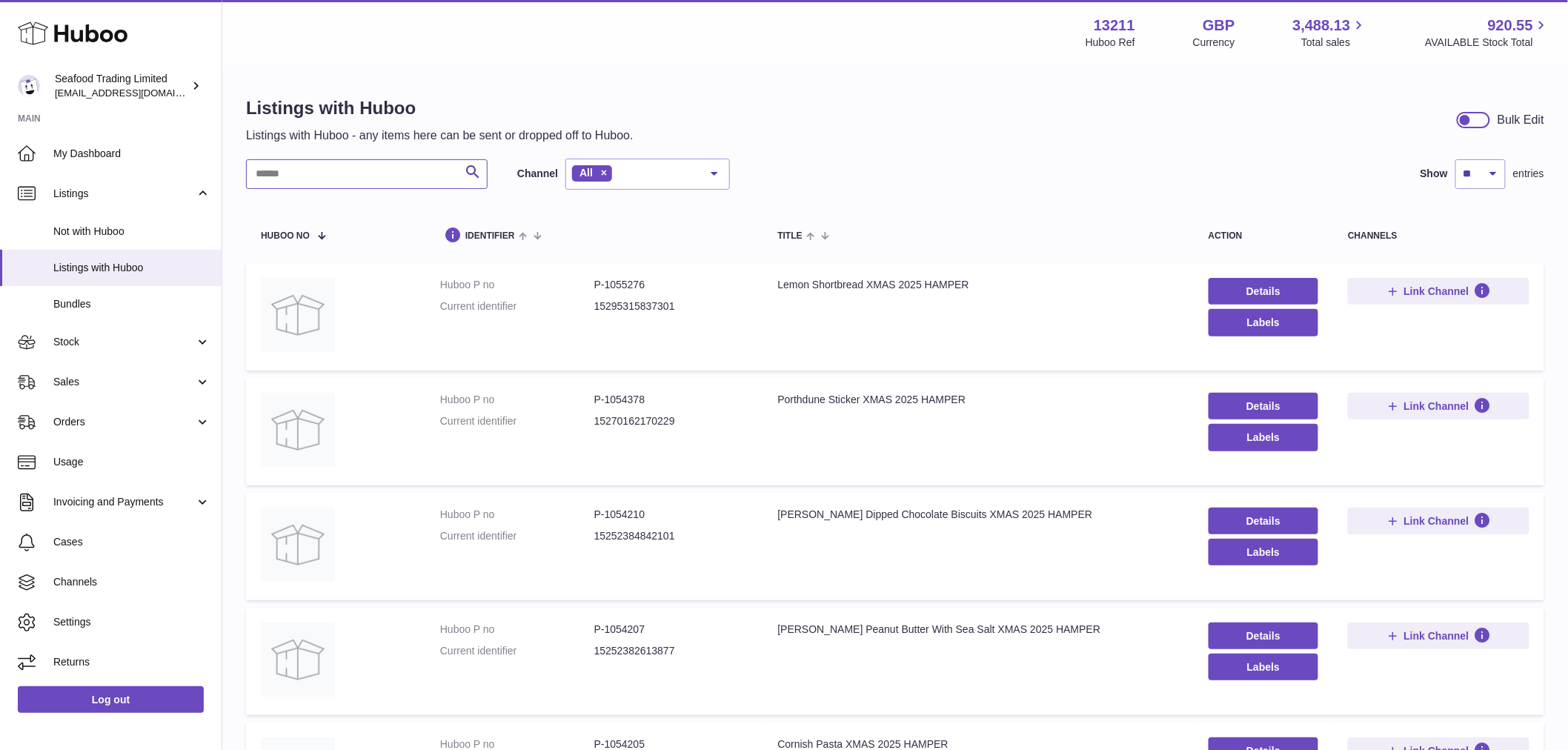
paste input "*******"
type input "*******"
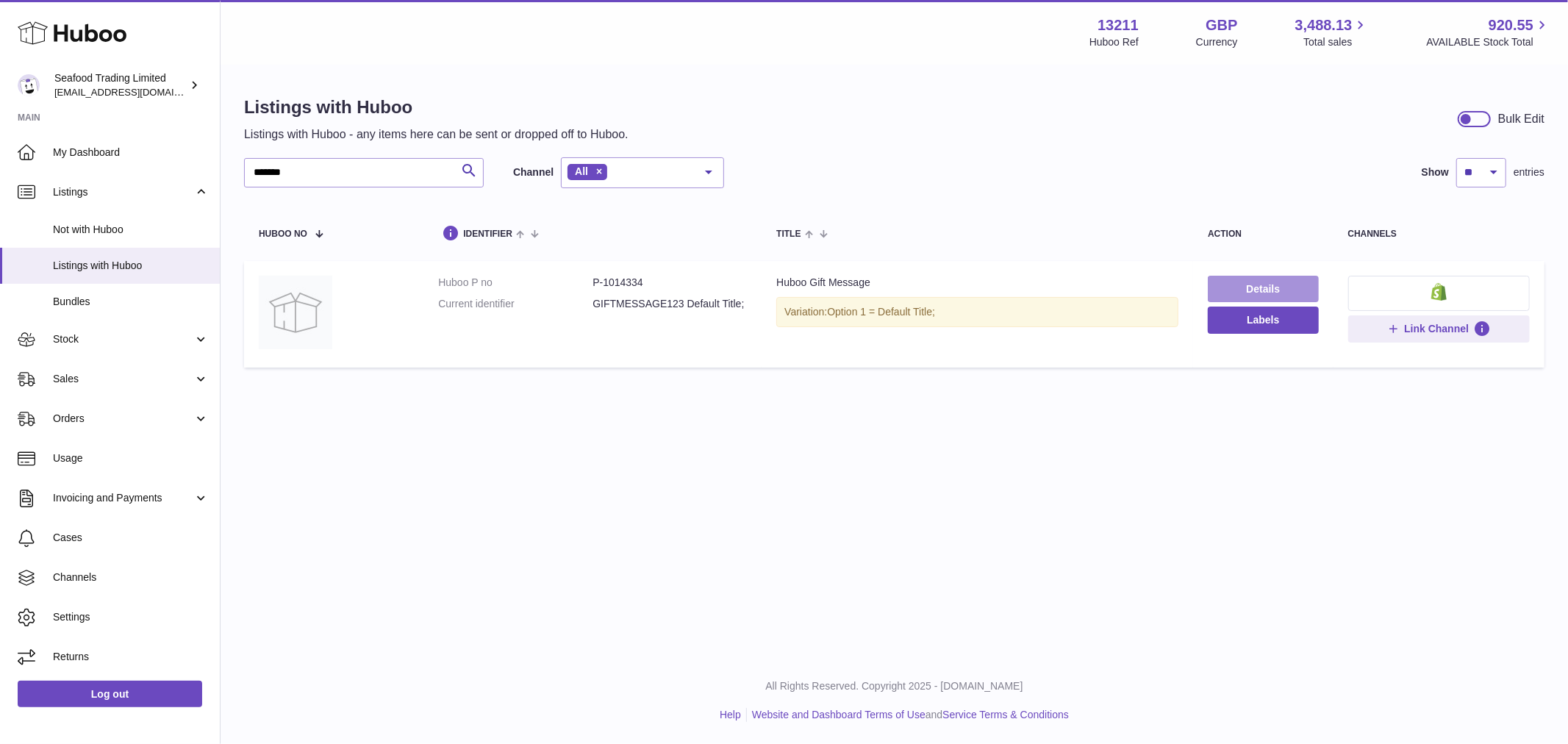
click at [1218, 285] on link "Details" at bounding box center [1263, 289] width 111 height 26
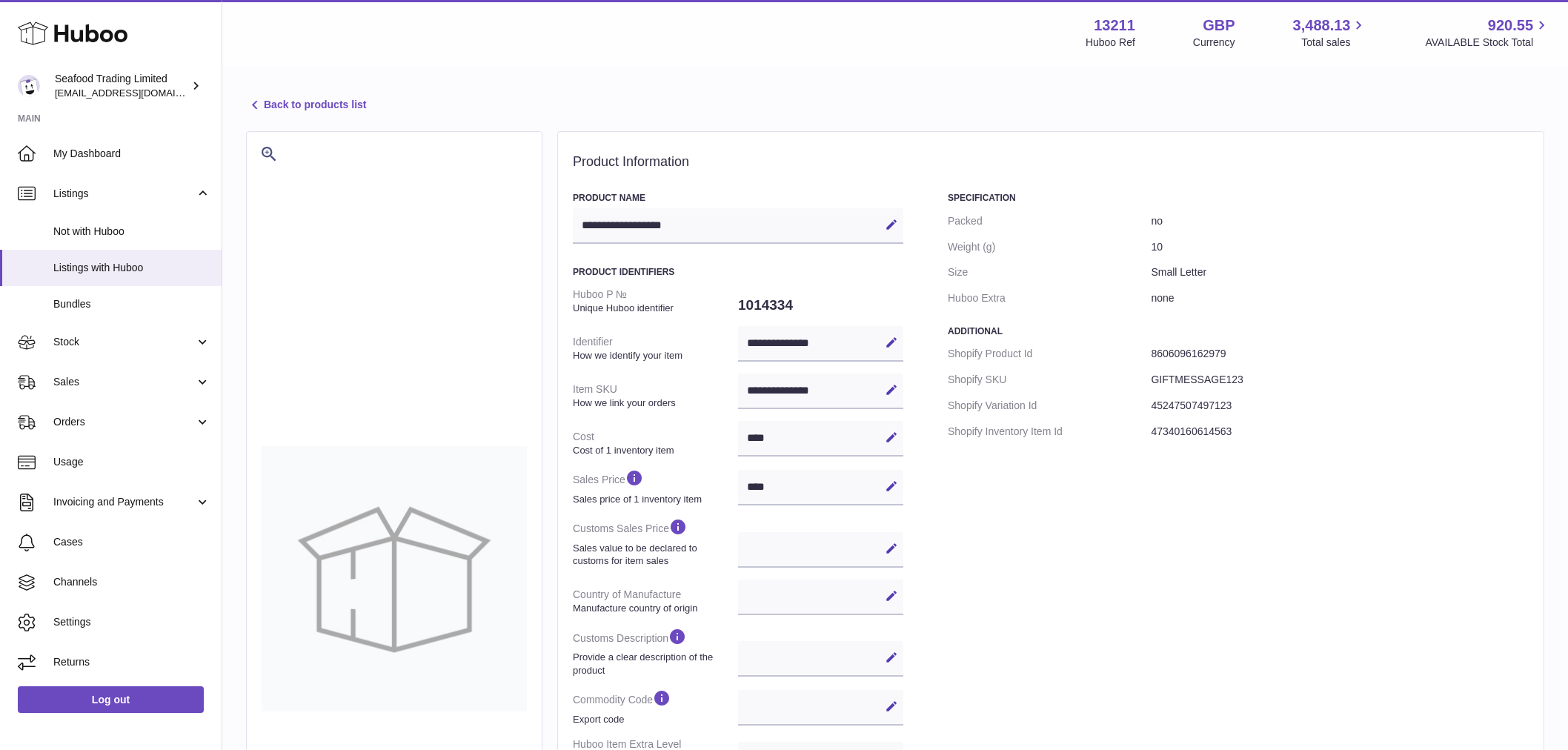
select select
select select "****"
click at [1181, 264] on dd "Small Letter" at bounding box center [1340, 272] width 378 height 26
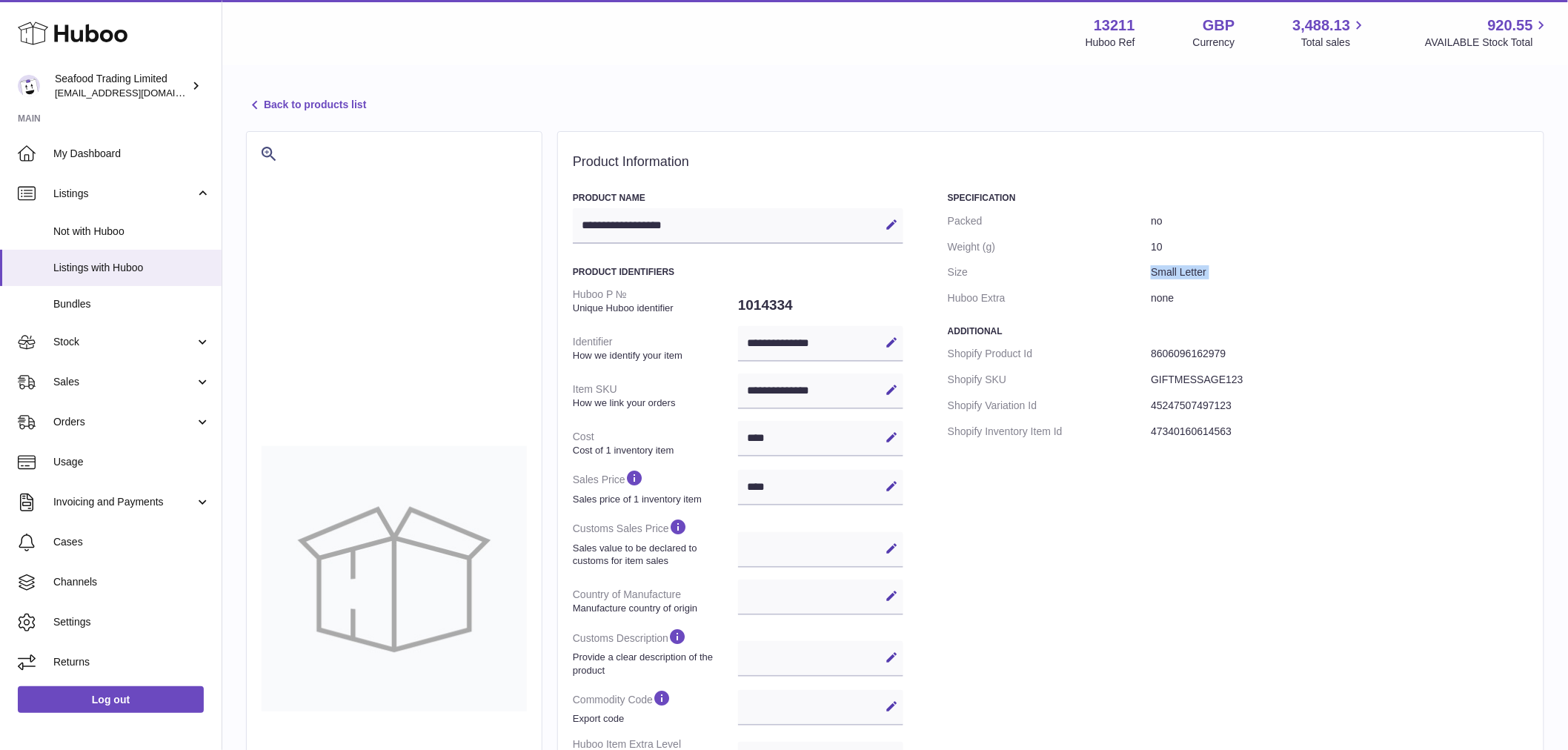
click at [1181, 264] on dd "Small Letter" at bounding box center [1340, 272] width 378 height 26
click at [1067, 369] on dt "Shopify SKU" at bounding box center [1049, 380] width 203 height 26
click at [1068, 367] on dt "Shopify SKU" at bounding box center [1049, 380] width 203 height 26
click at [1067, 367] on dt "Shopify SKU" at bounding box center [1049, 380] width 203 height 26
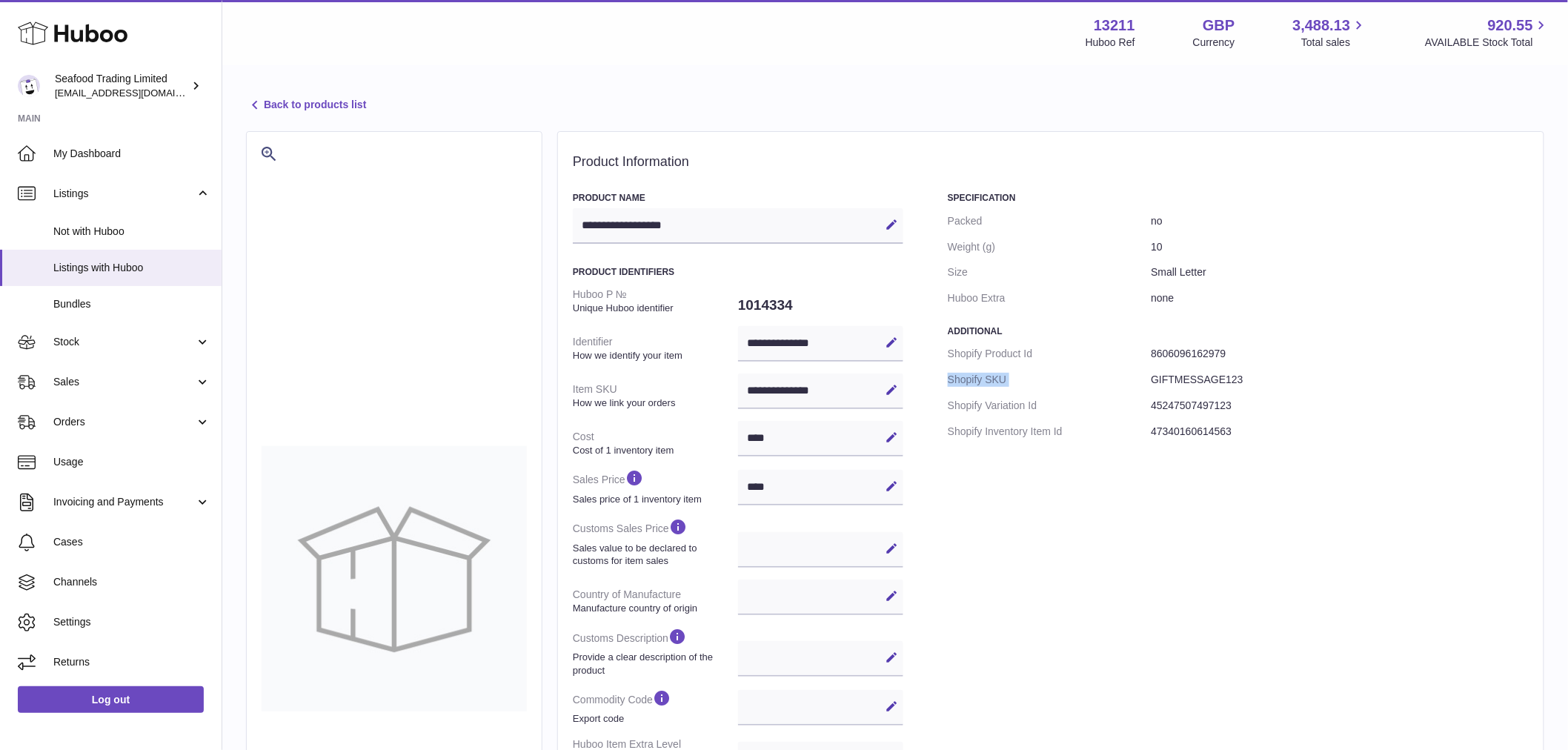
click at [1069, 367] on dt "Shopify SKU" at bounding box center [1049, 380] width 203 height 26
click at [1073, 370] on dt "Shopify SKU" at bounding box center [1049, 380] width 203 height 26
click at [1072, 371] on dt "Shopify SKU" at bounding box center [1049, 380] width 203 height 26
drag, startPoint x: 1071, startPoint y: 370, endPoint x: 1071, endPoint y: 360, distance: 10.0
click at [1071, 369] on dt "Shopify SKU" at bounding box center [1049, 380] width 203 height 26
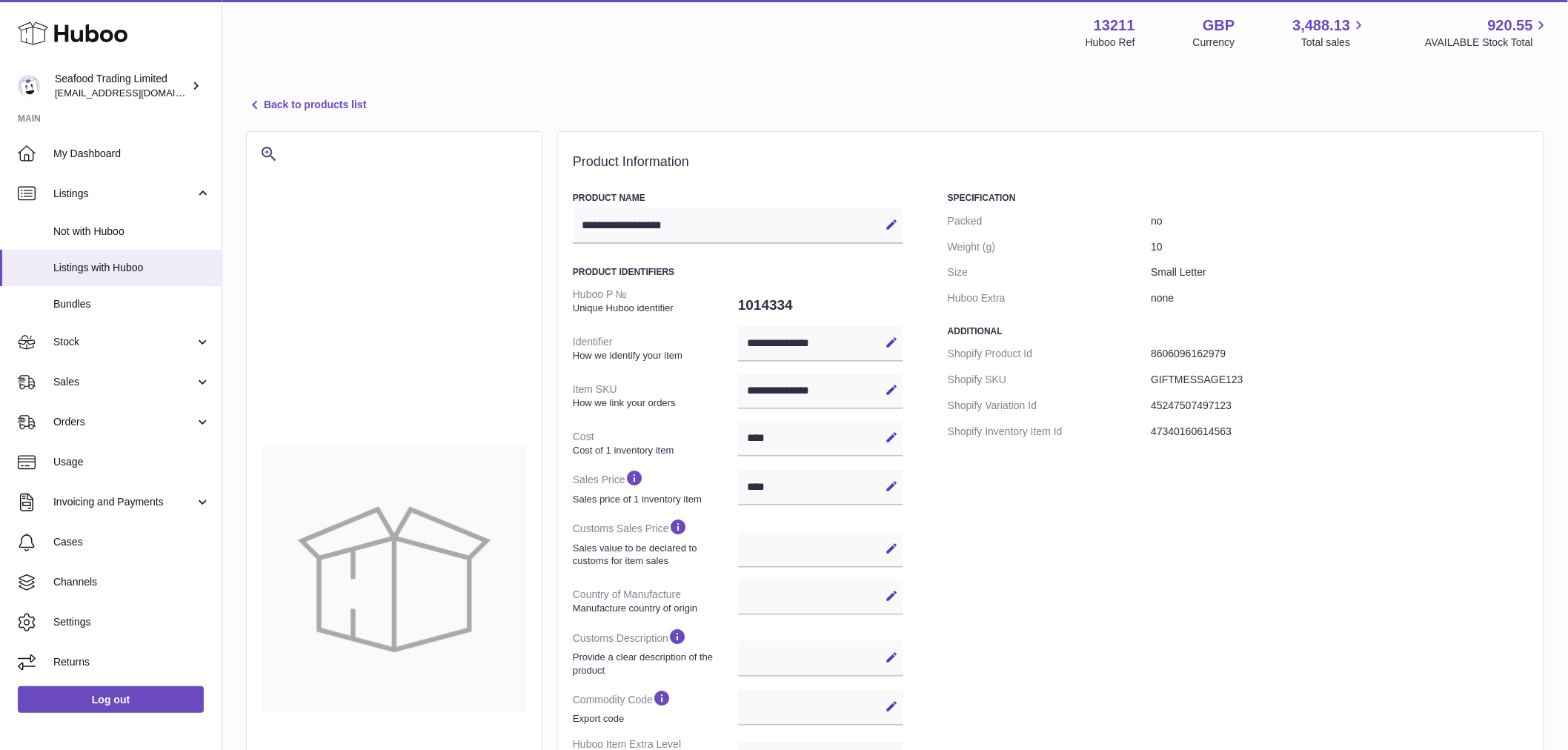
drag, startPoint x: 1075, startPoint y: 360, endPoint x: 1018, endPoint y: 166, distance: 202.2
click at [1071, 332] on div "Additional Shopify Product Id 8606096162979 Shopify SKU GIFTMESSAGE123 Shopify …" at bounding box center [1238, 385] width 581 height 119
